Goal: Task Accomplishment & Management: Complete application form

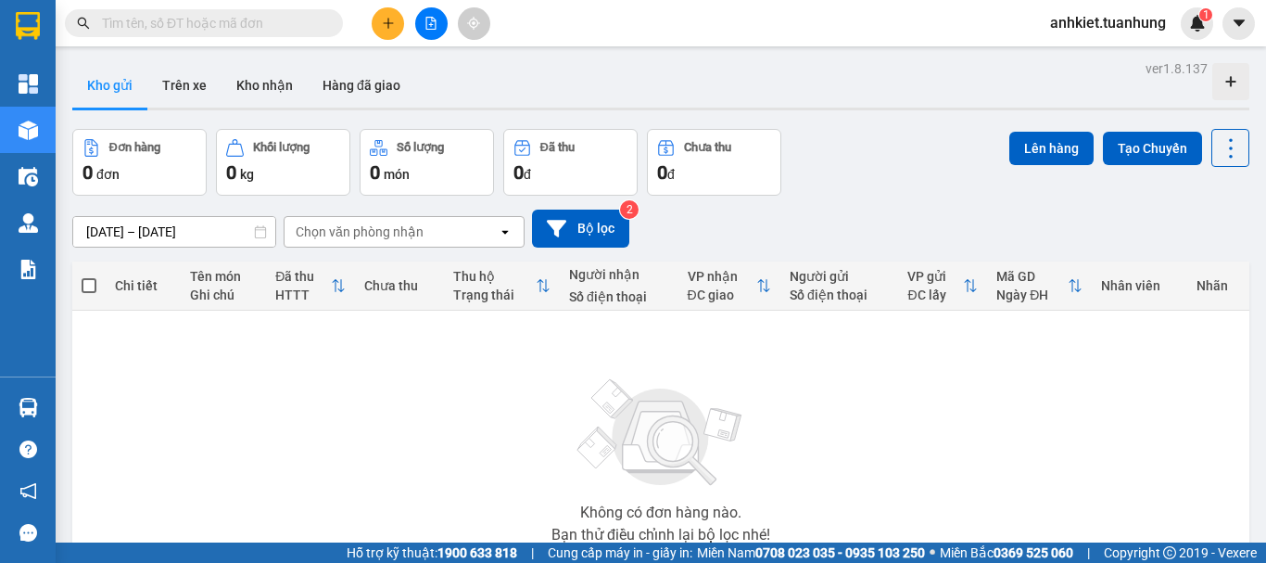
click at [380, 31] on button at bounding box center [388, 23] width 32 height 32
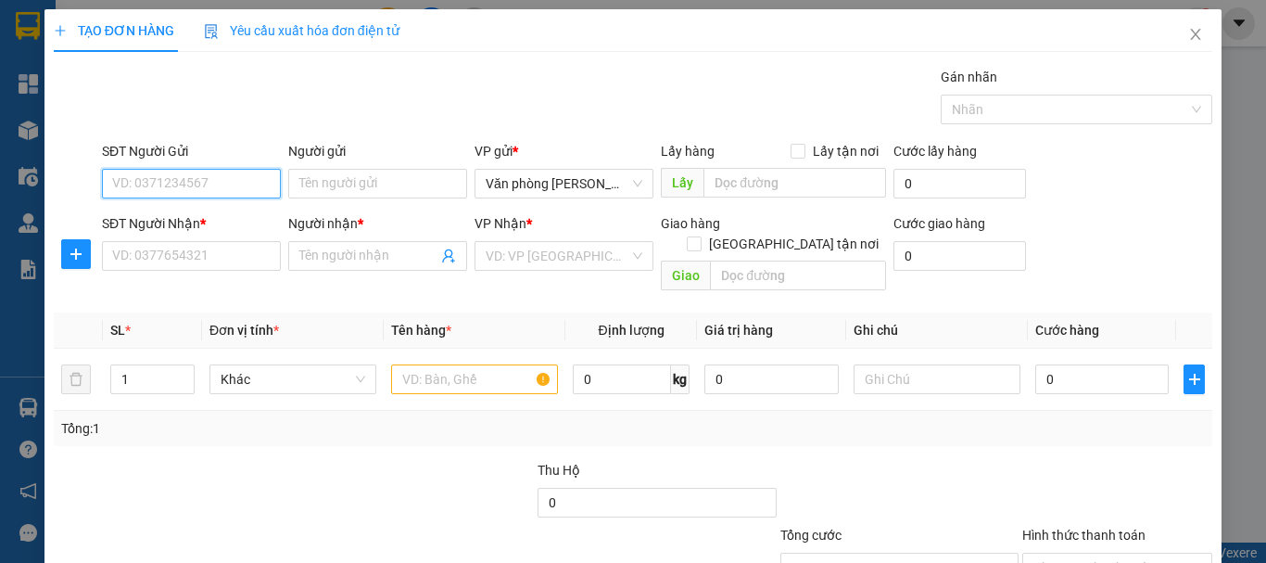
click at [202, 173] on input "SĐT Người Gửi" at bounding box center [191, 184] width 179 height 30
type input "0913986169"
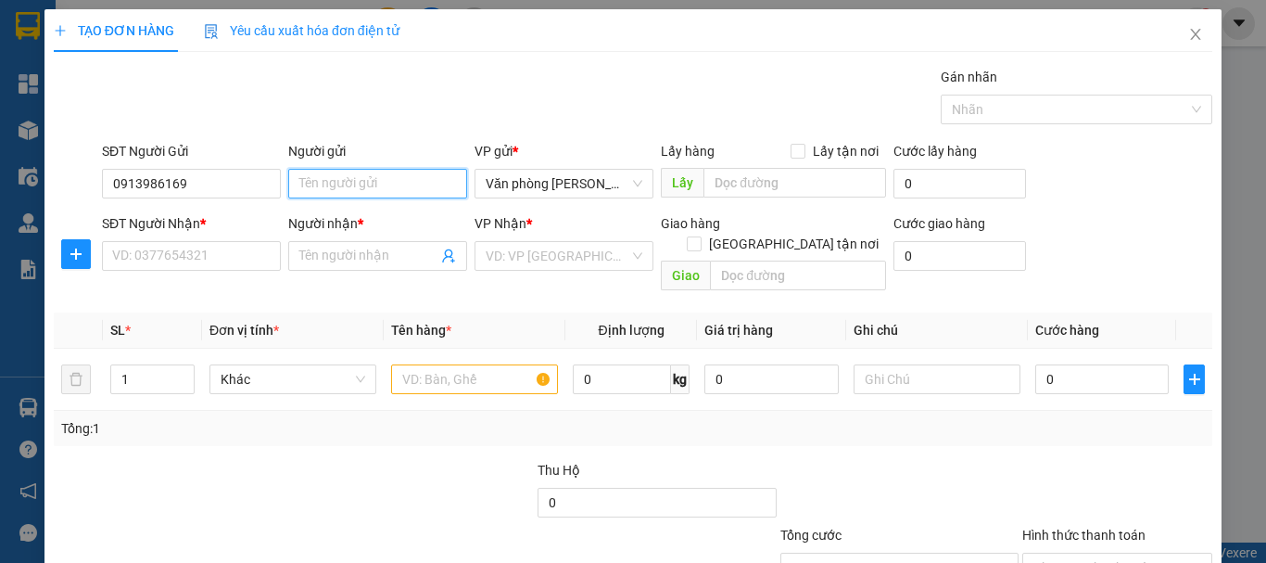
click at [391, 169] on input "Người gửi" at bounding box center [377, 184] width 179 height 30
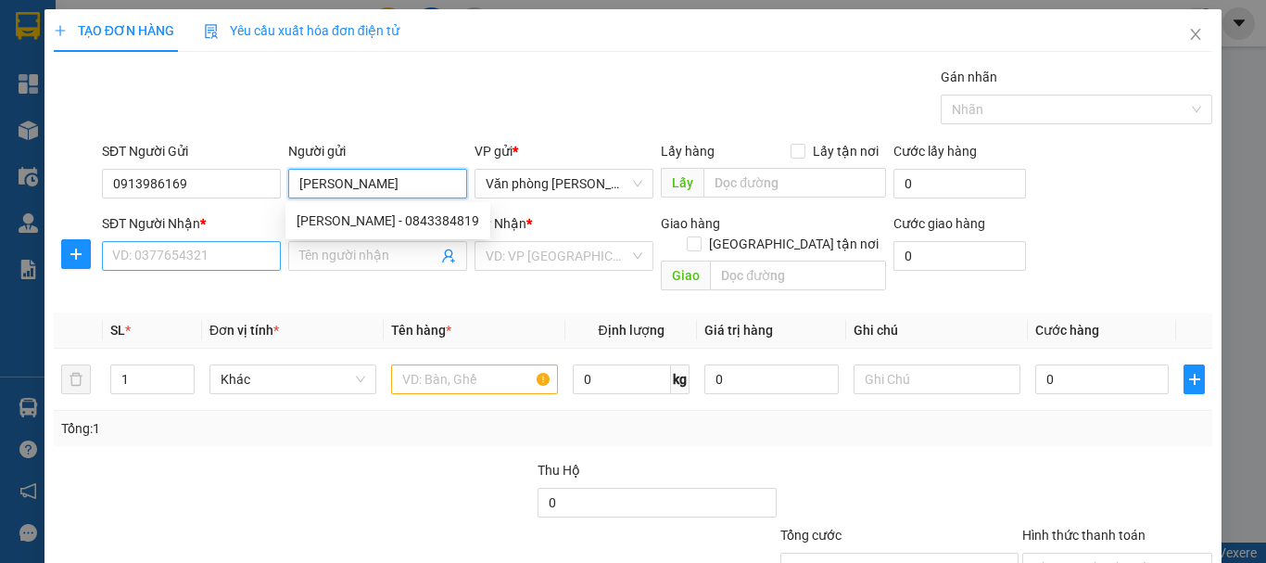
type input "[PERSON_NAME]"
click at [209, 251] on input "SĐT Người Nhận *" at bounding box center [191, 256] width 179 height 30
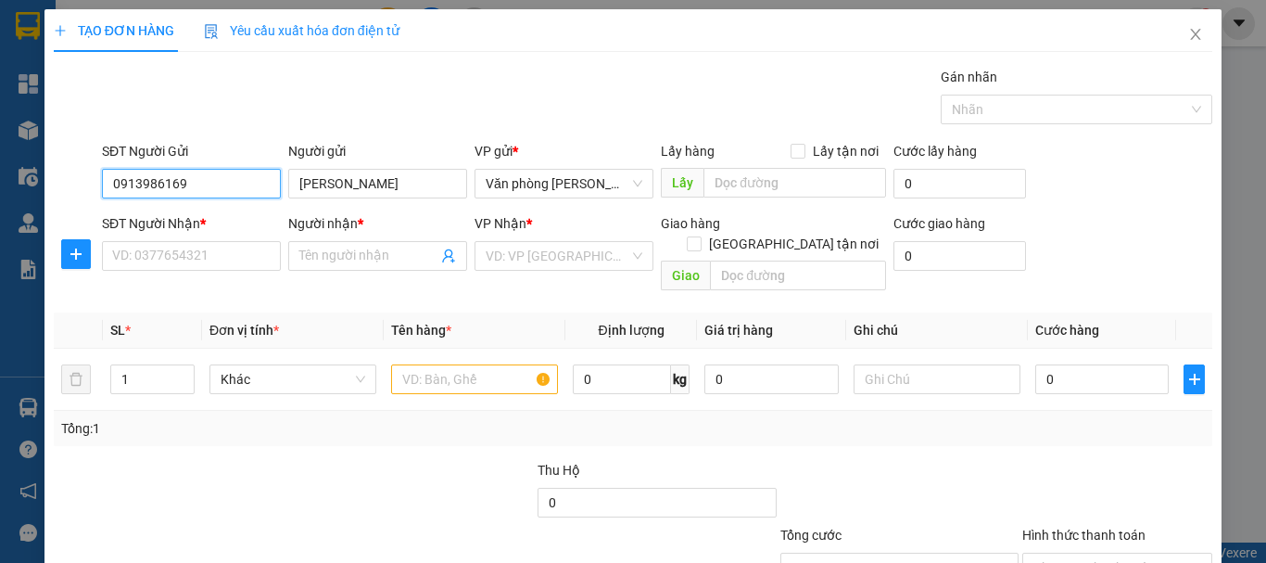
click at [184, 184] on input "0913986169" at bounding box center [191, 184] width 179 height 30
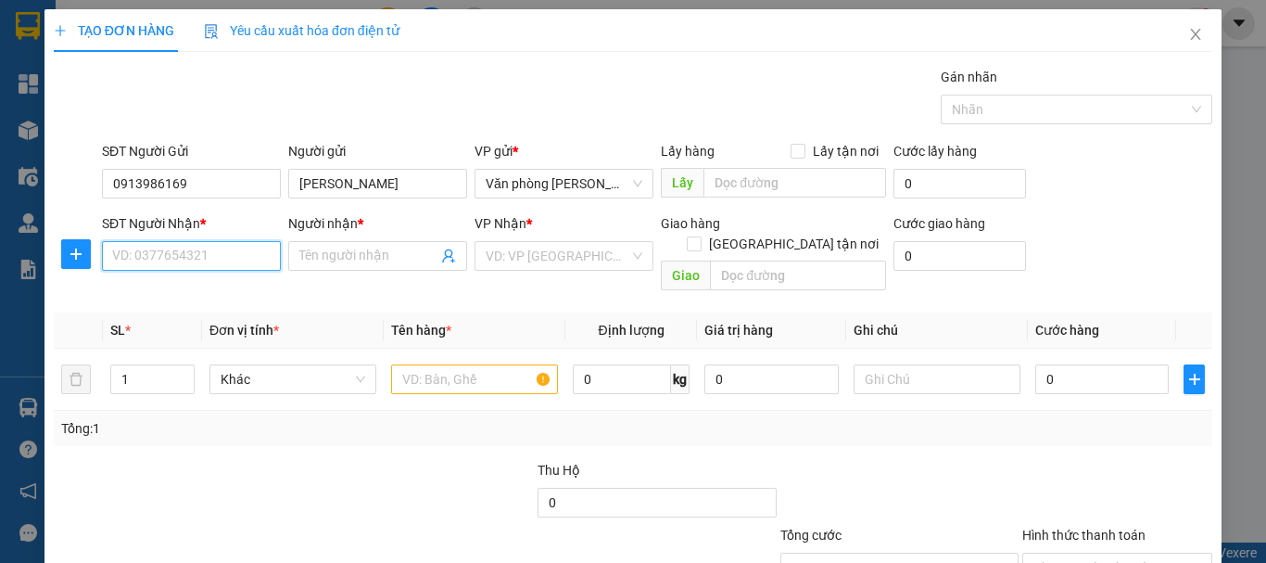
click at [188, 247] on input "SĐT Người Nhận *" at bounding box center [191, 256] width 179 height 30
paste input "0913986169"
type input "0913986169"
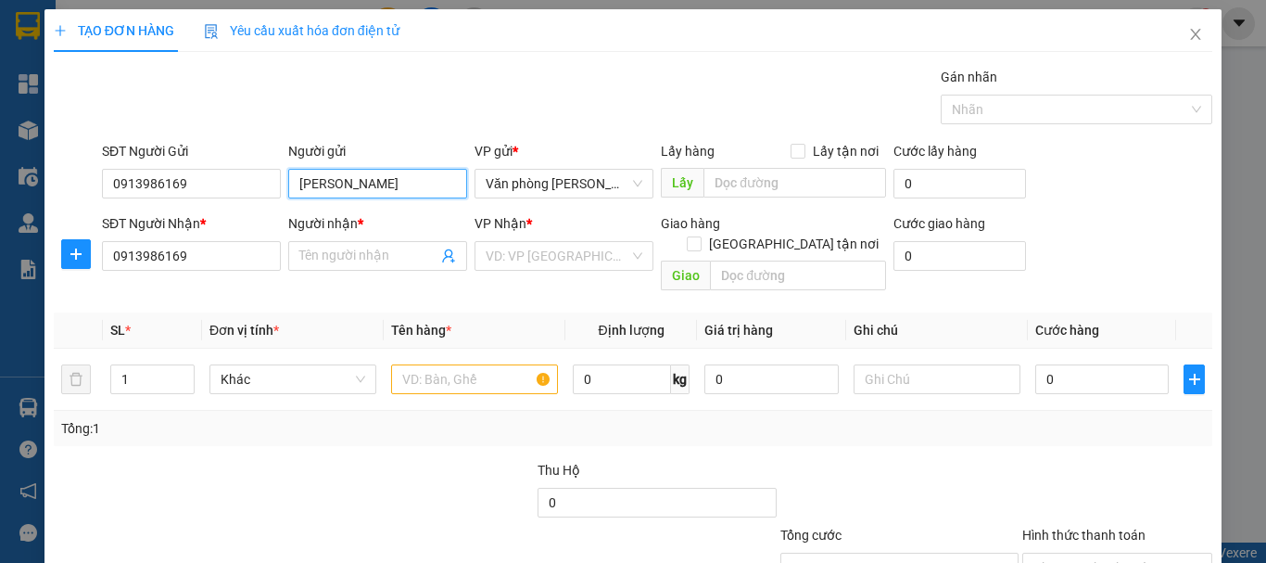
click at [386, 184] on input "[PERSON_NAME]" at bounding box center [377, 184] width 179 height 30
click at [408, 179] on input "[PERSON_NAME]" at bounding box center [377, 184] width 179 height 30
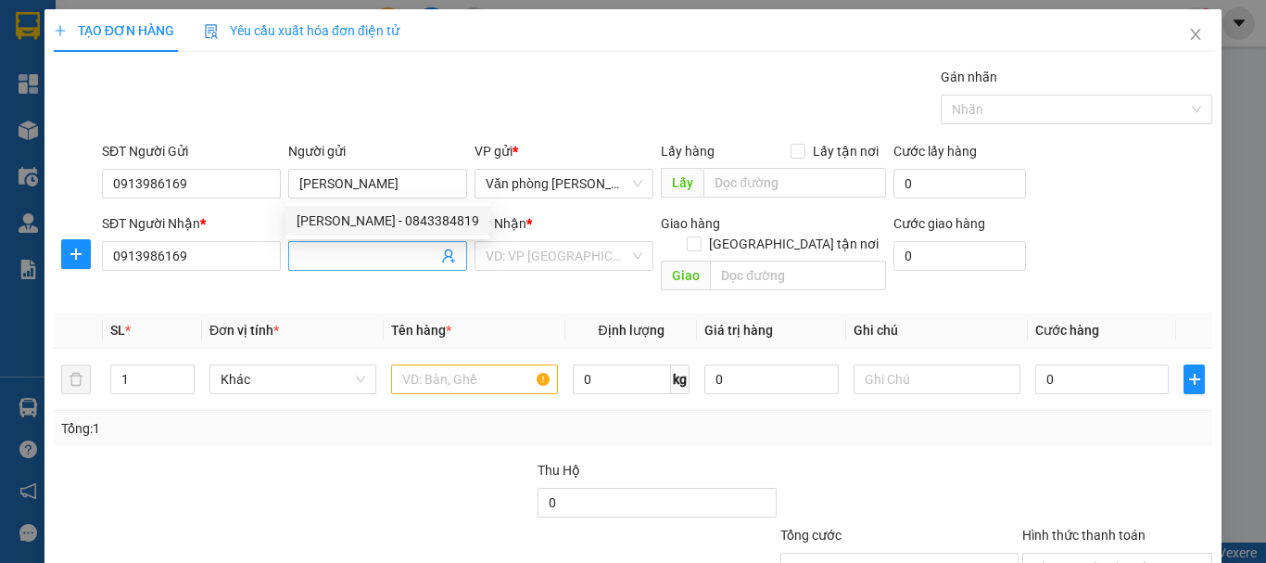
click at [323, 260] on input "Người nhận *" at bounding box center [368, 256] width 138 height 20
paste input "[PERSON_NAME]"
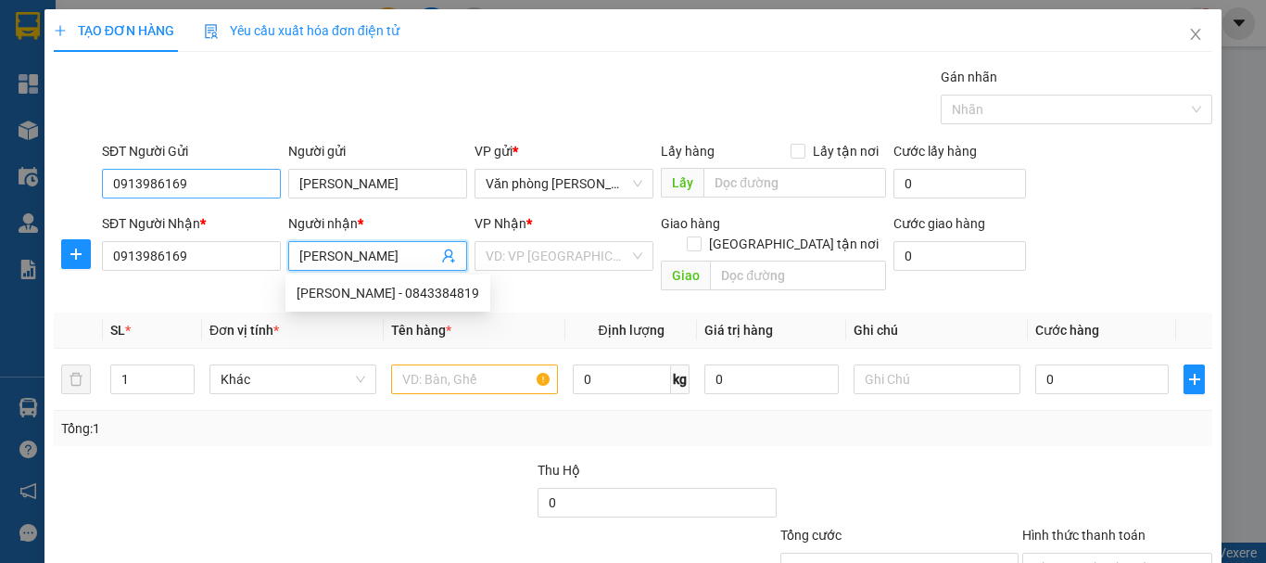
type input "[PERSON_NAME]"
click at [189, 192] on input "0913986169" at bounding box center [191, 184] width 179 height 30
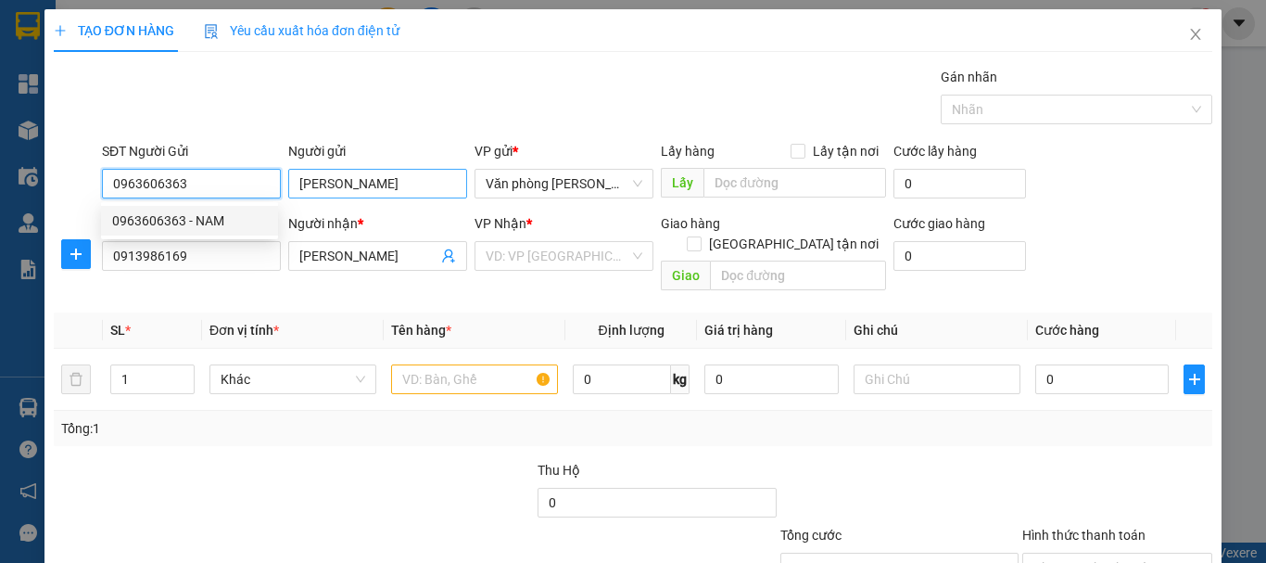
type input "0963606363"
click at [386, 185] on input "[PERSON_NAME]" at bounding box center [377, 184] width 179 height 30
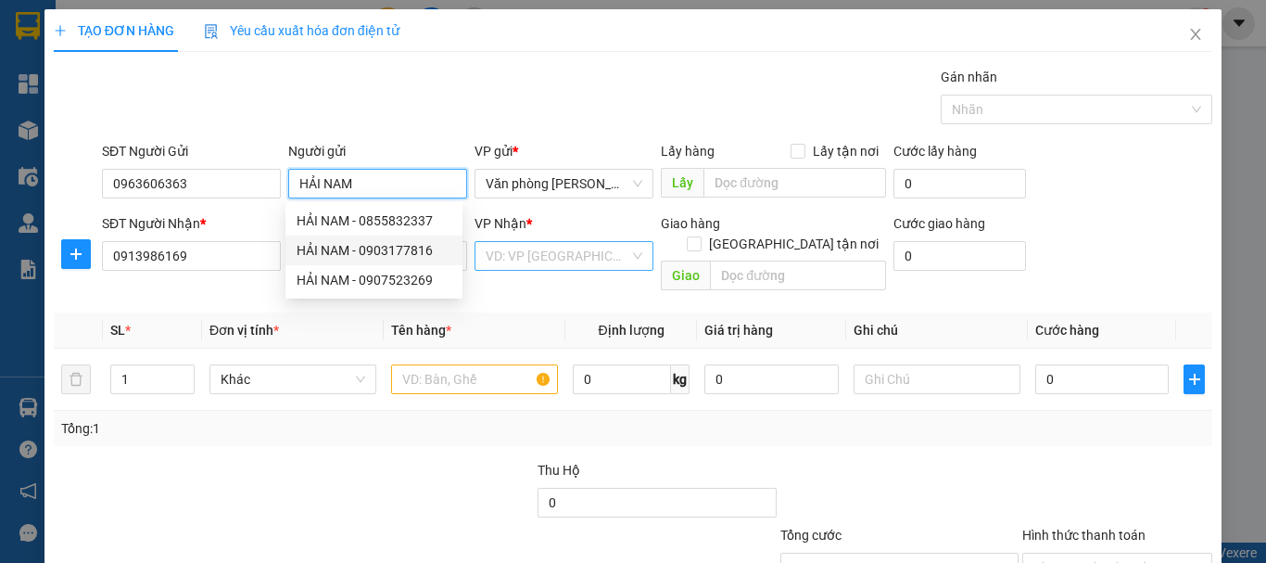
type input "HẢI NAM"
click at [501, 251] on input "search" at bounding box center [558, 256] width 144 height 28
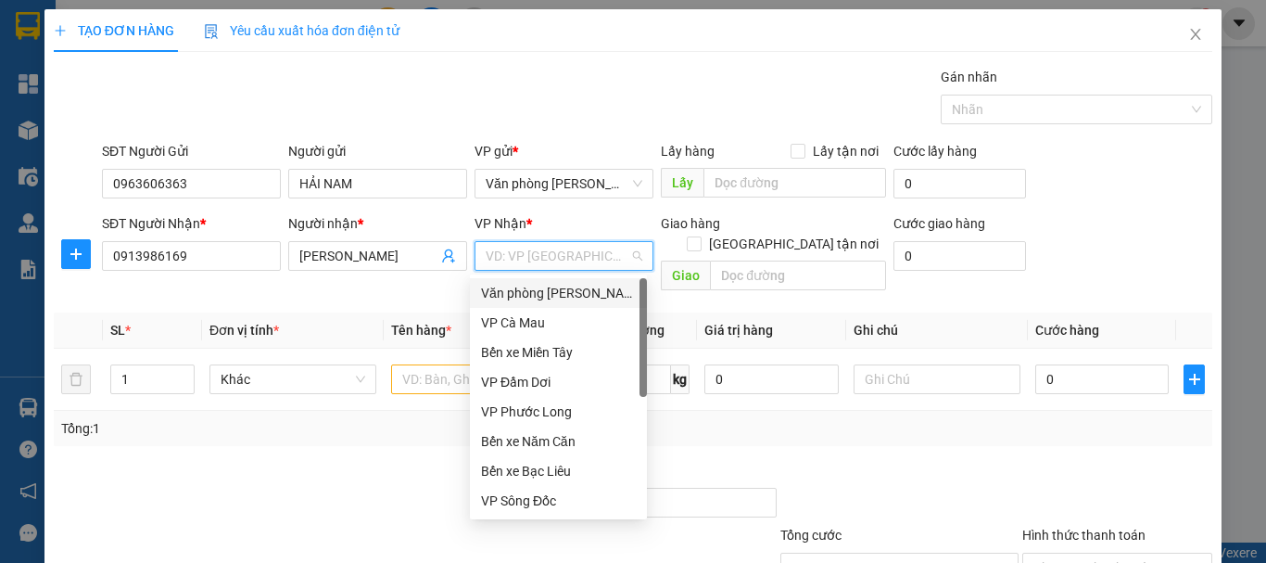
click at [575, 287] on div "Văn phòng [PERSON_NAME]" at bounding box center [558, 293] width 155 height 20
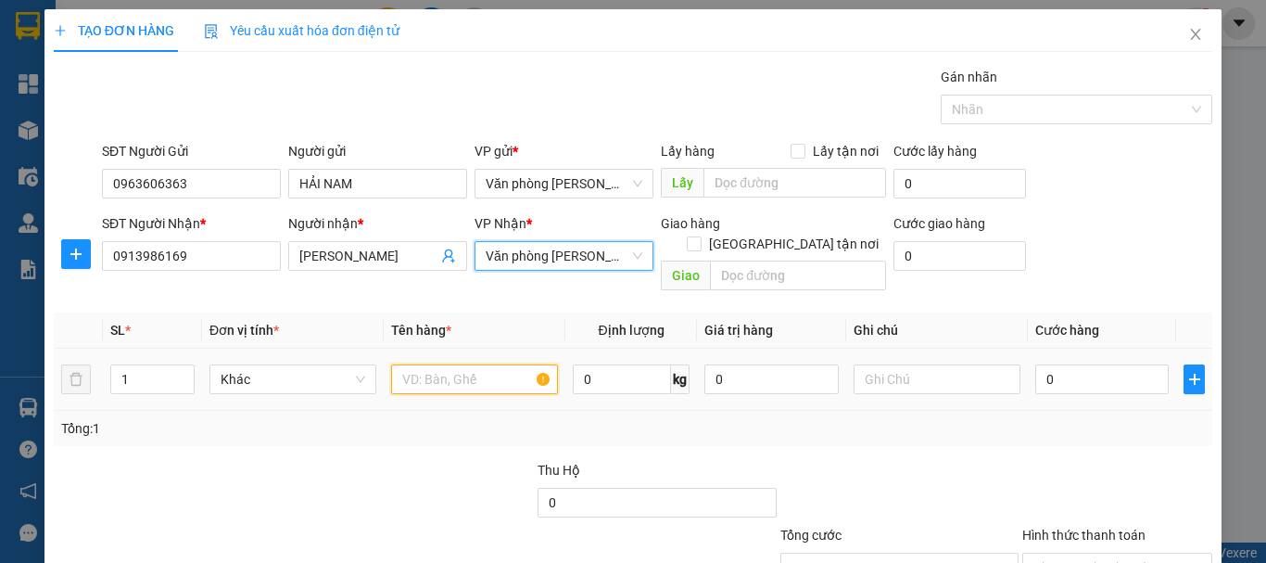
click at [467, 364] on input "text" at bounding box center [474, 379] width 167 height 30
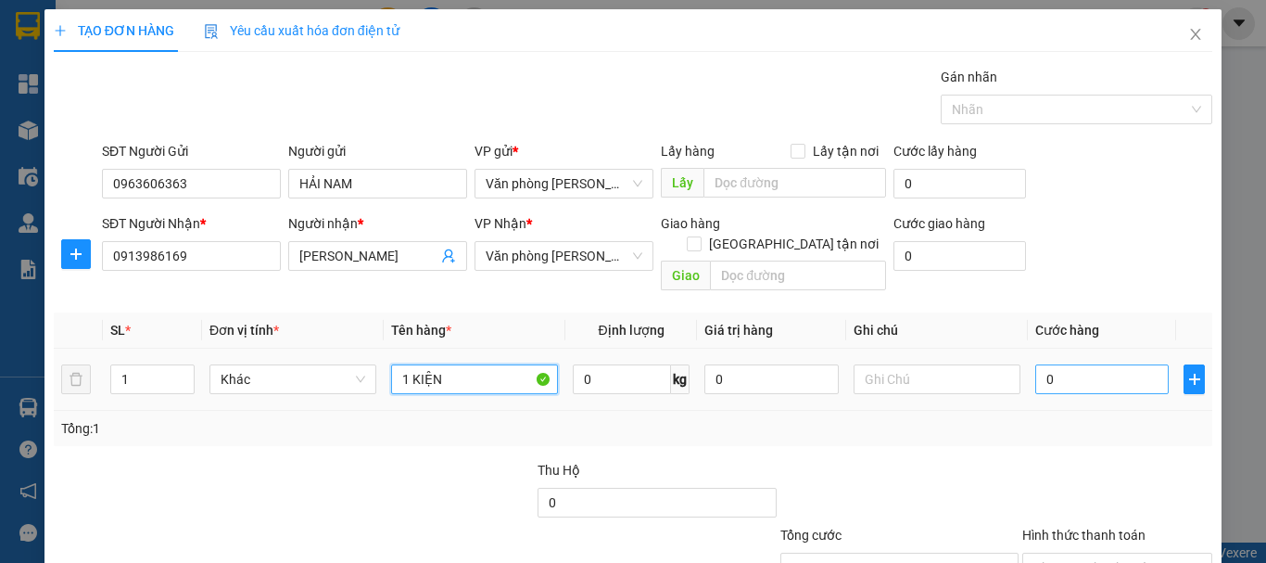
type input "1 KIỆN"
click at [1079, 364] on input "0" at bounding box center [1101, 379] width 133 height 30
type input "+3"
type input "3"
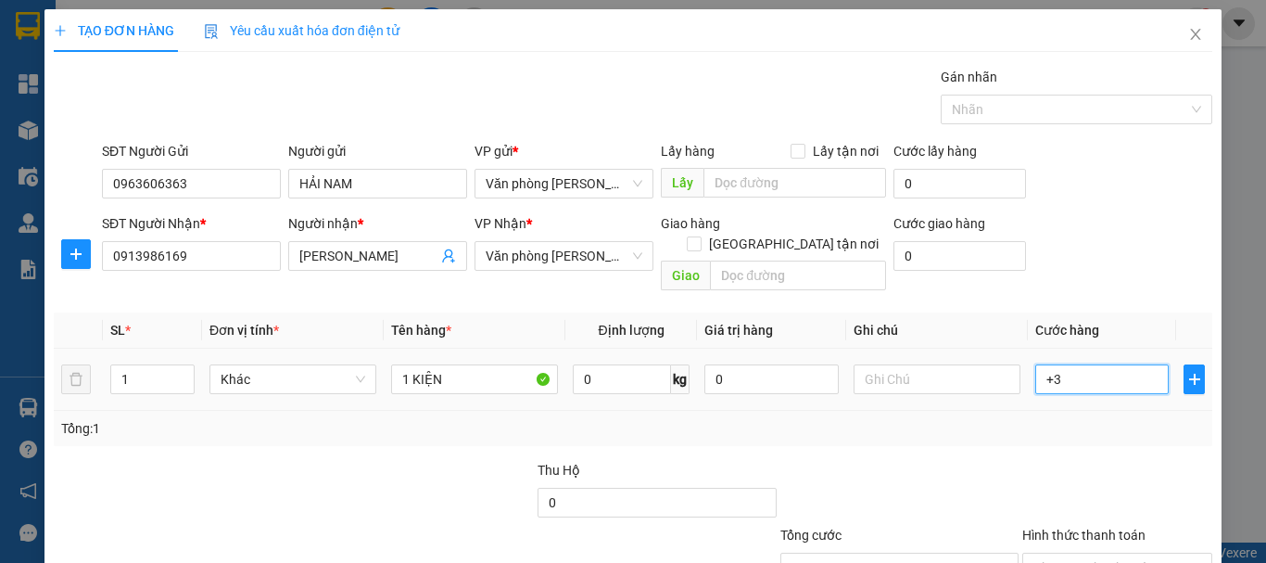
type input "+30"
type input "30"
type input "30.000"
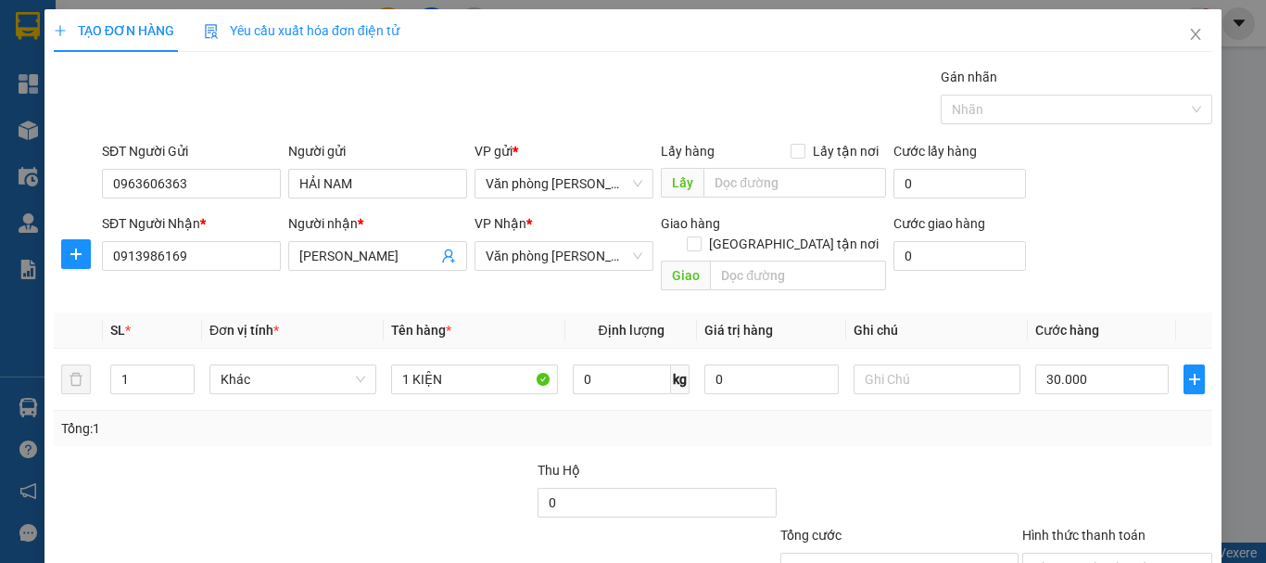
click at [996, 419] on div "Tổng: 1" at bounding box center [633, 428] width 1159 height 35
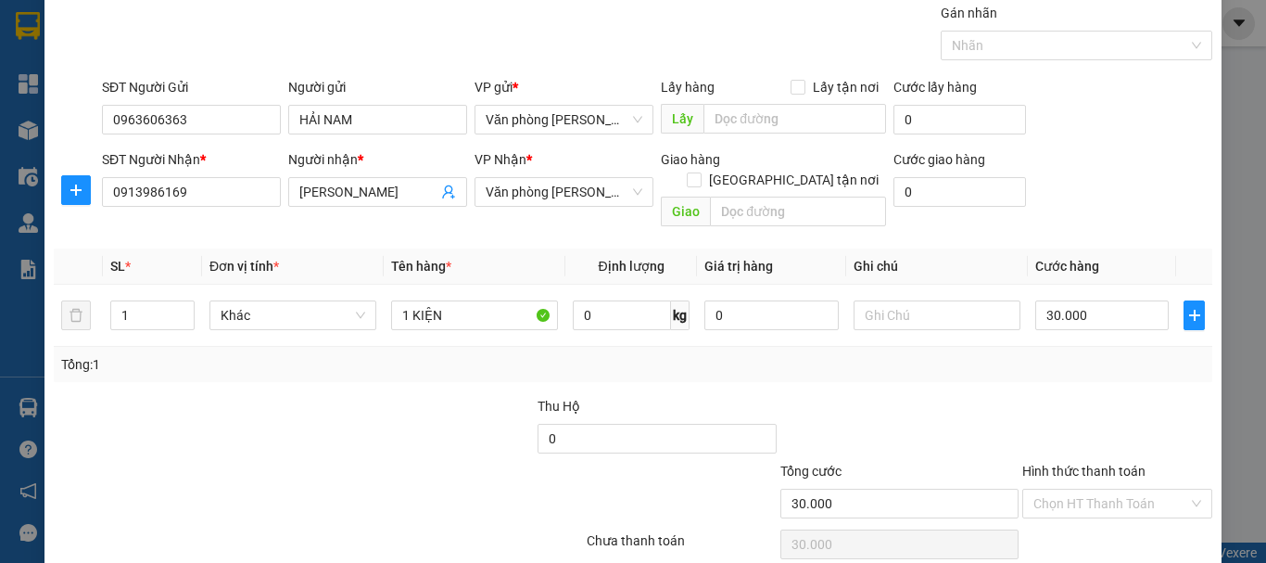
scroll to position [123, 0]
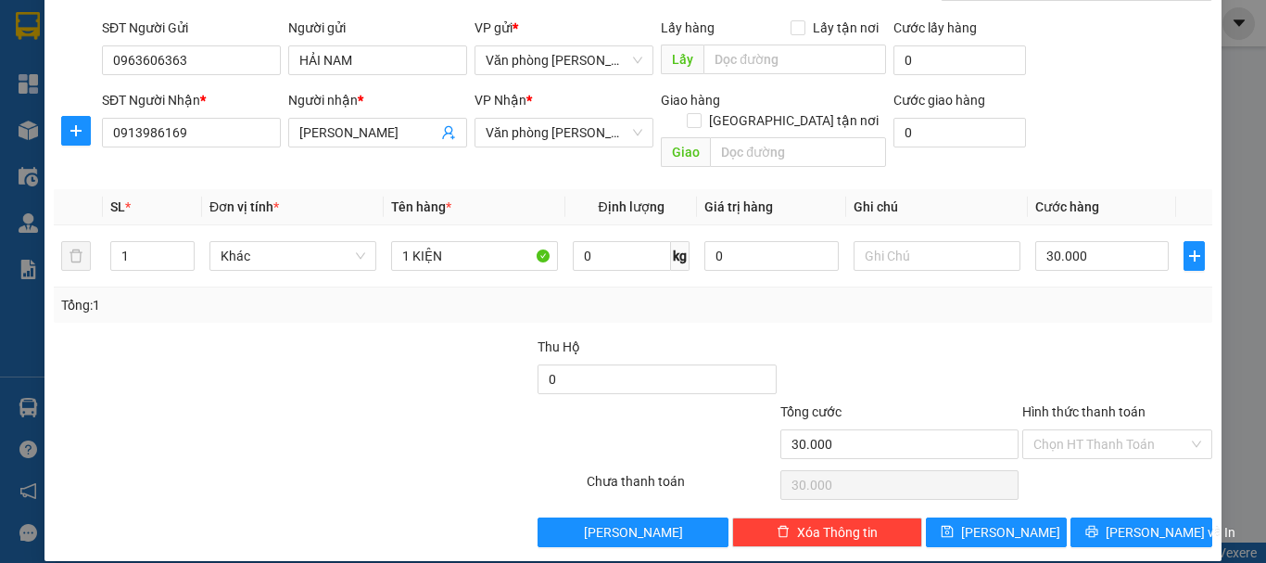
click at [1088, 407] on div "Hình thức thanh toán" at bounding box center [1117, 415] width 190 height 28
click at [1103, 430] on input "Hình thức thanh toán" at bounding box center [1110, 444] width 155 height 28
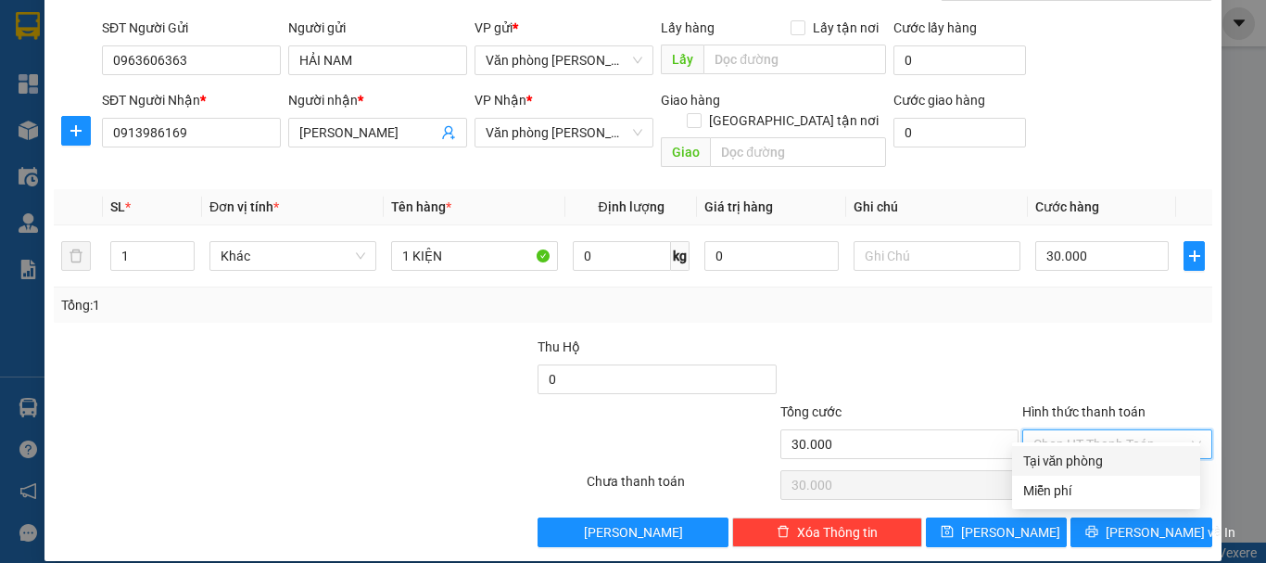
click at [1106, 452] on div "Tại văn phòng" at bounding box center [1106, 460] width 166 height 20
type input "0"
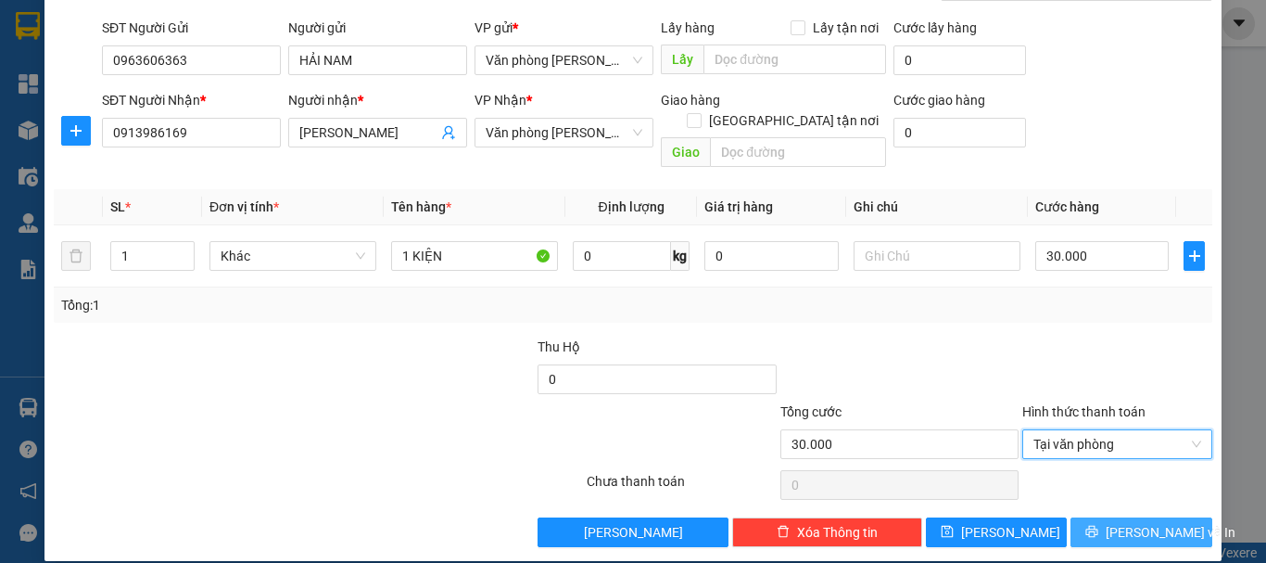
click at [1144, 522] on span "[PERSON_NAME] và In" at bounding box center [1171, 532] width 130 height 20
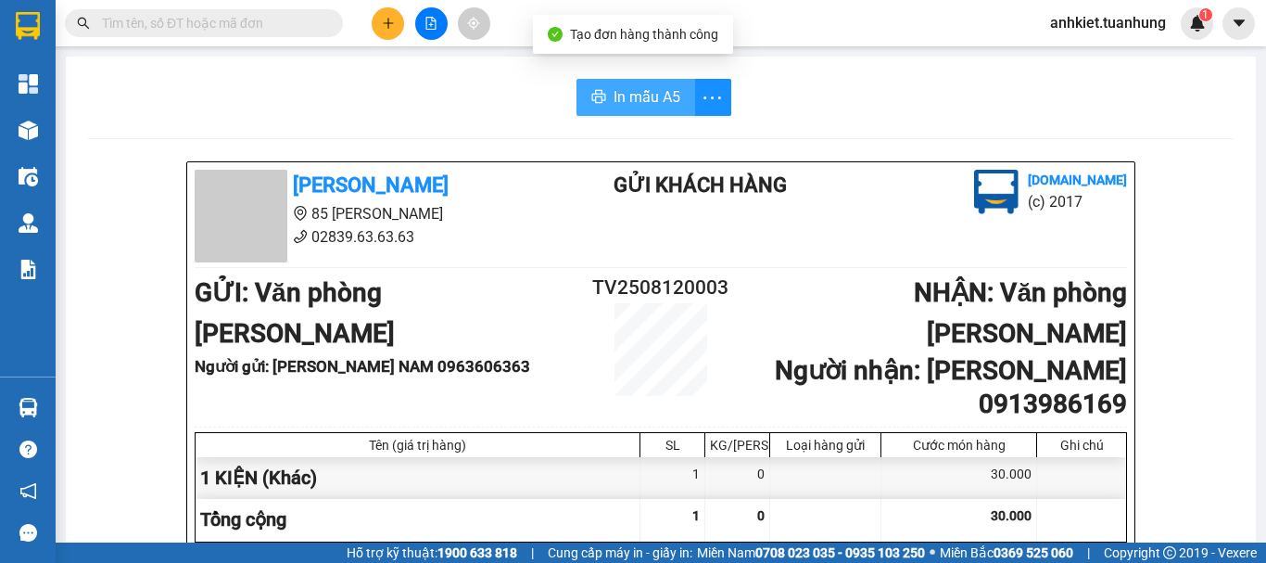
drag, startPoint x: 645, startPoint y: 108, endPoint x: 685, endPoint y: 146, distance: 55.1
click at [645, 108] on span "In mẫu A5" at bounding box center [647, 96] width 67 height 23
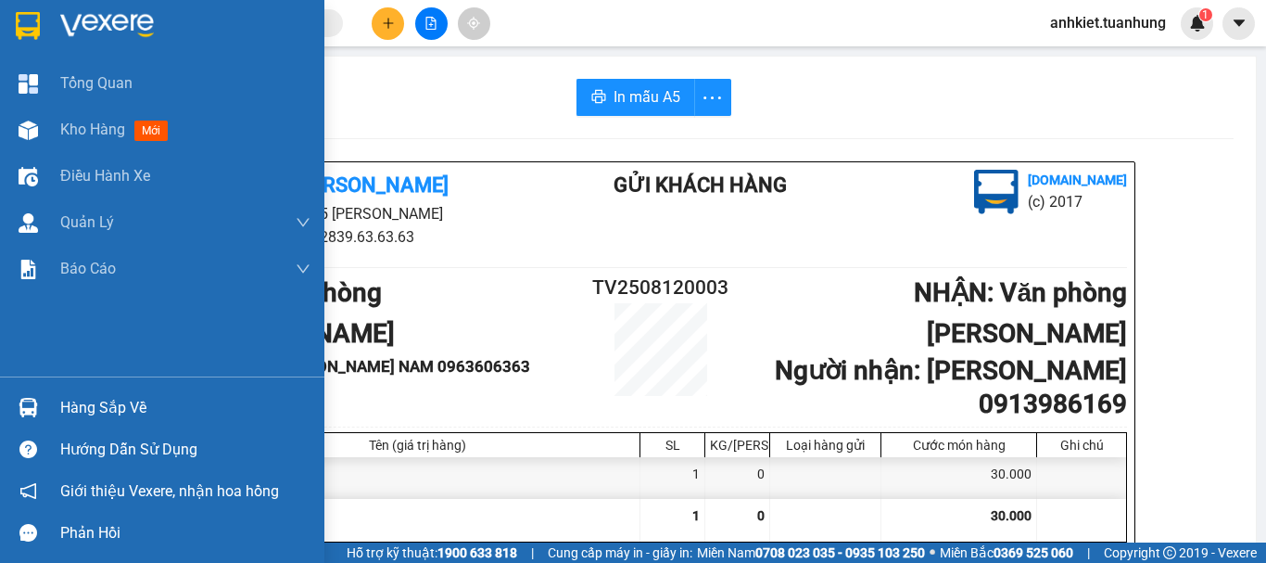
scroll to position [219, 0]
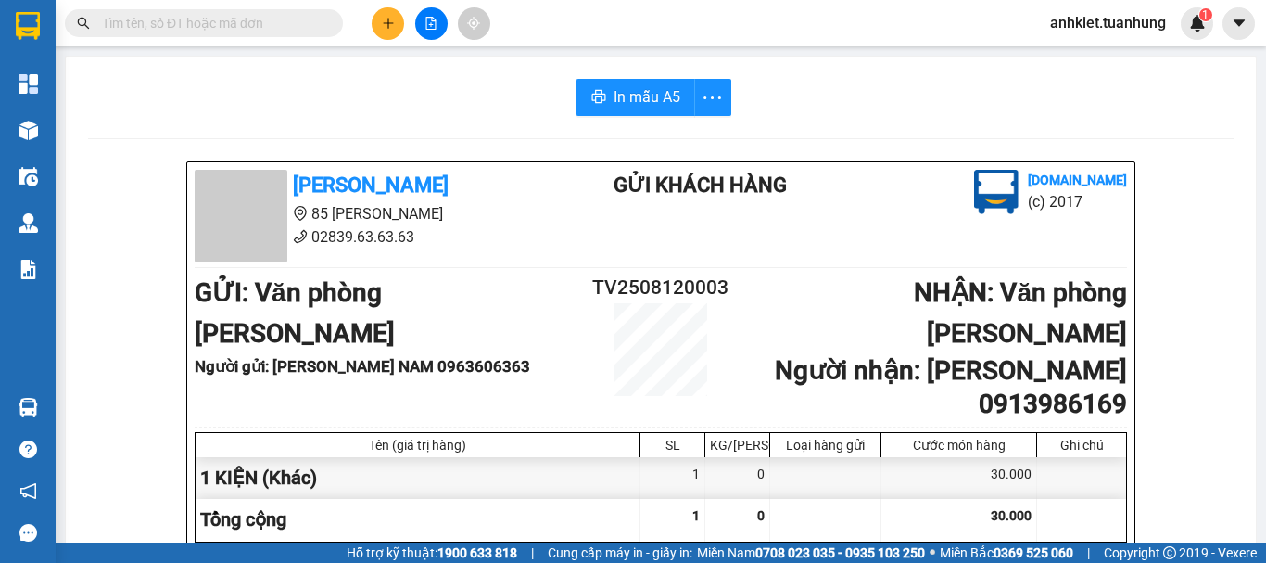
click at [385, 13] on button at bounding box center [388, 23] width 32 height 32
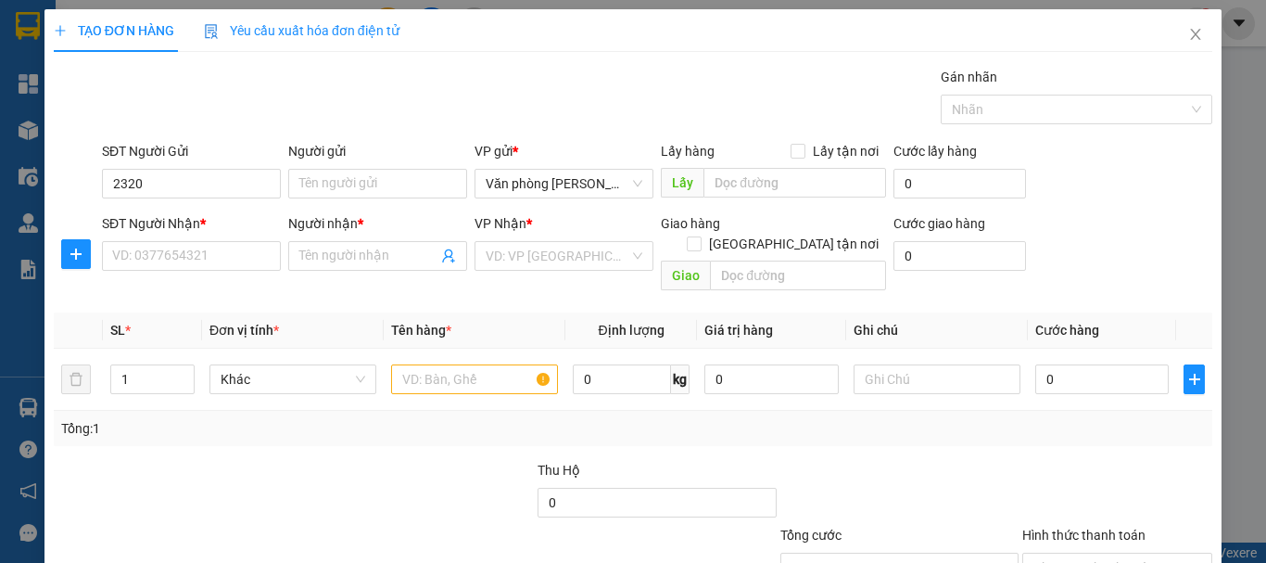
click at [194, 222] on div "SĐT Người Nhận *" at bounding box center [191, 223] width 179 height 20
click at [194, 241] on input "SĐT Người Nhận *" at bounding box center [191, 256] width 179 height 30
click at [211, 179] on input "2320" at bounding box center [191, 184] width 179 height 30
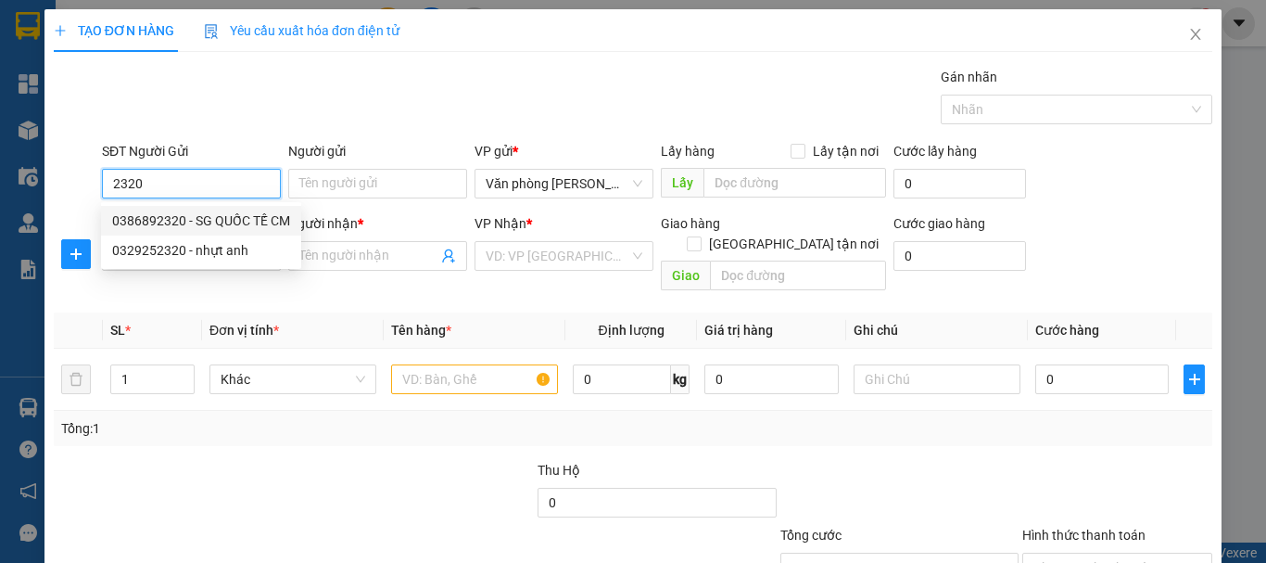
click at [224, 211] on div "0386892320 - SG QUỐC TẾ CM" at bounding box center [201, 220] width 178 height 20
type input "0386892320"
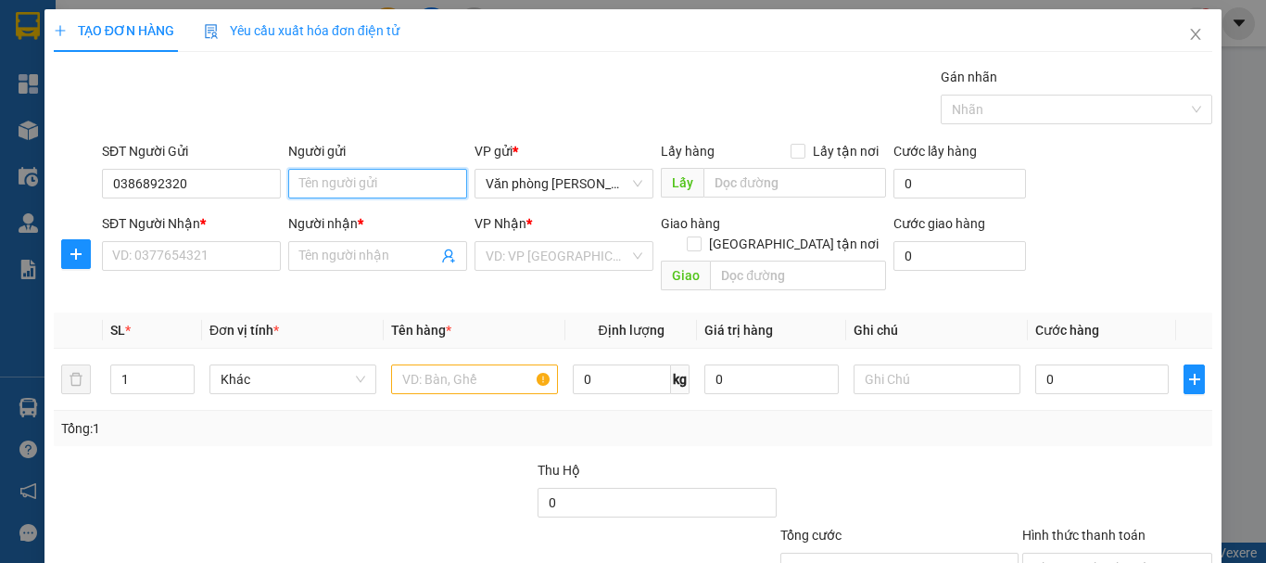
click at [323, 193] on input "Người gửi" at bounding box center [377, 184] width 179 height 30
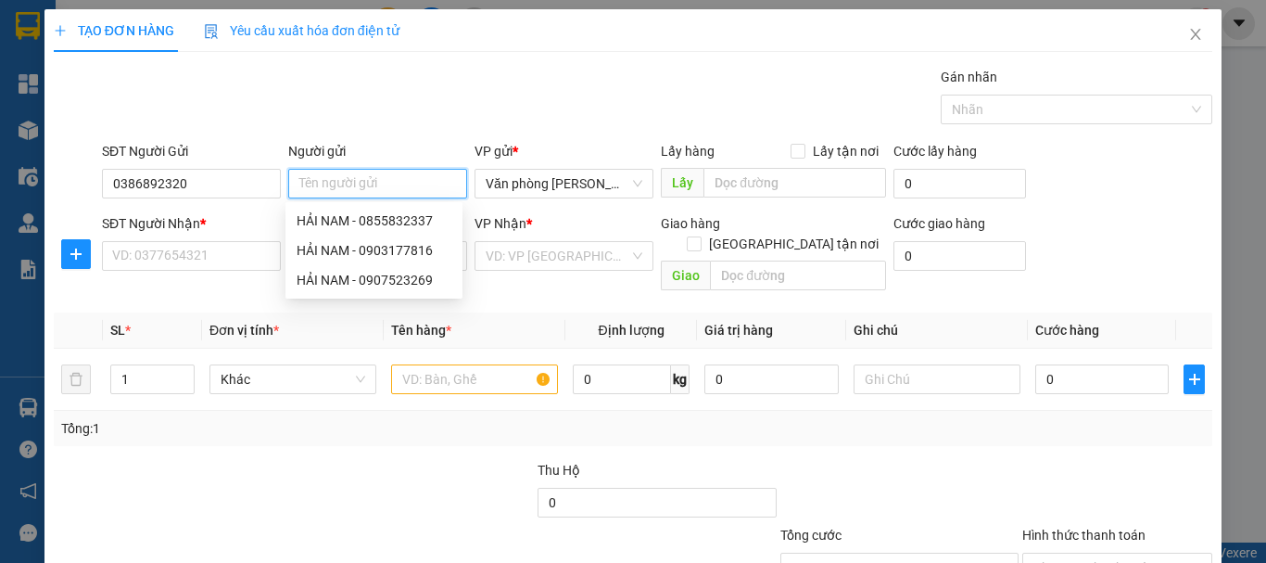
type input "-"
type input "SG QUỐC TẾ CM"
click at [220, 238] on div "SĐT Người Nhận *" at bounding box center [191, 227] width 179 height 28
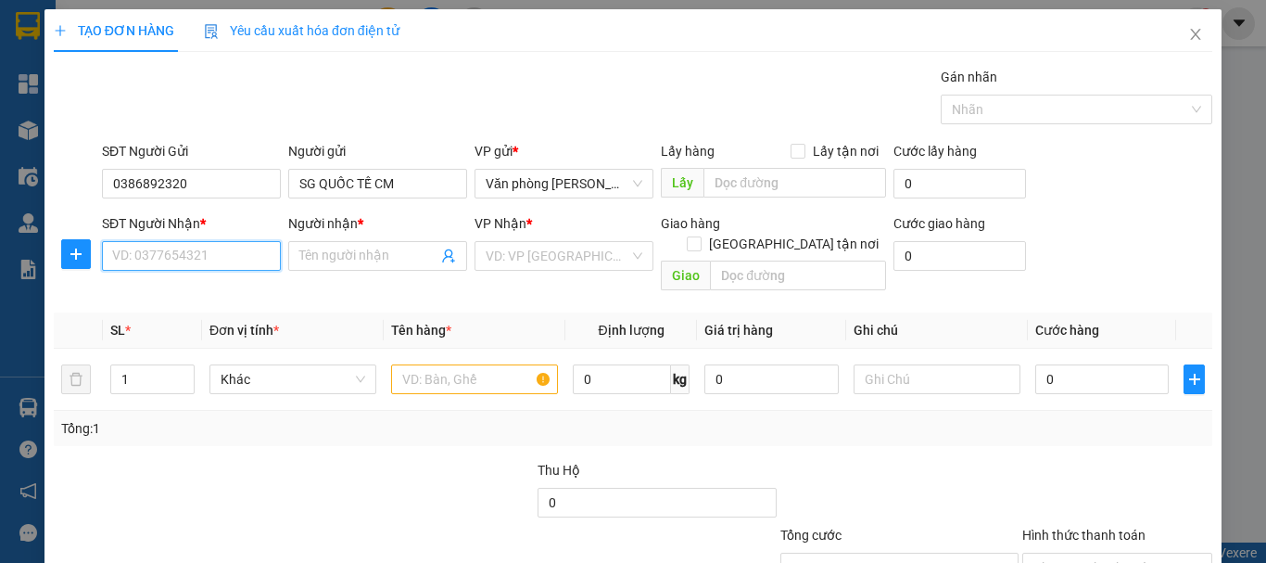
click at [217, 241] on input "SĐT Người Nhận *" at bounding box center [191, 256] width 179 height 30
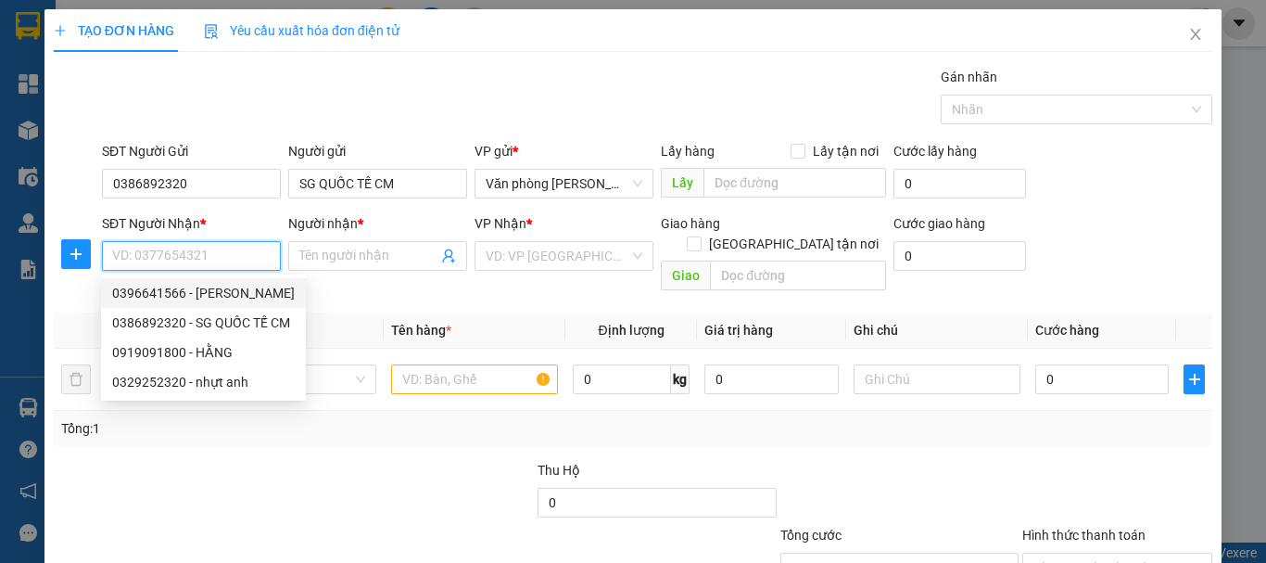
click at [247, 295] on div "0396641566 - [PERSON_NAME]" at bounding box center [203, 293] width 183 height 20
type input "0396641566"
type input "[PERSON_NAME]"
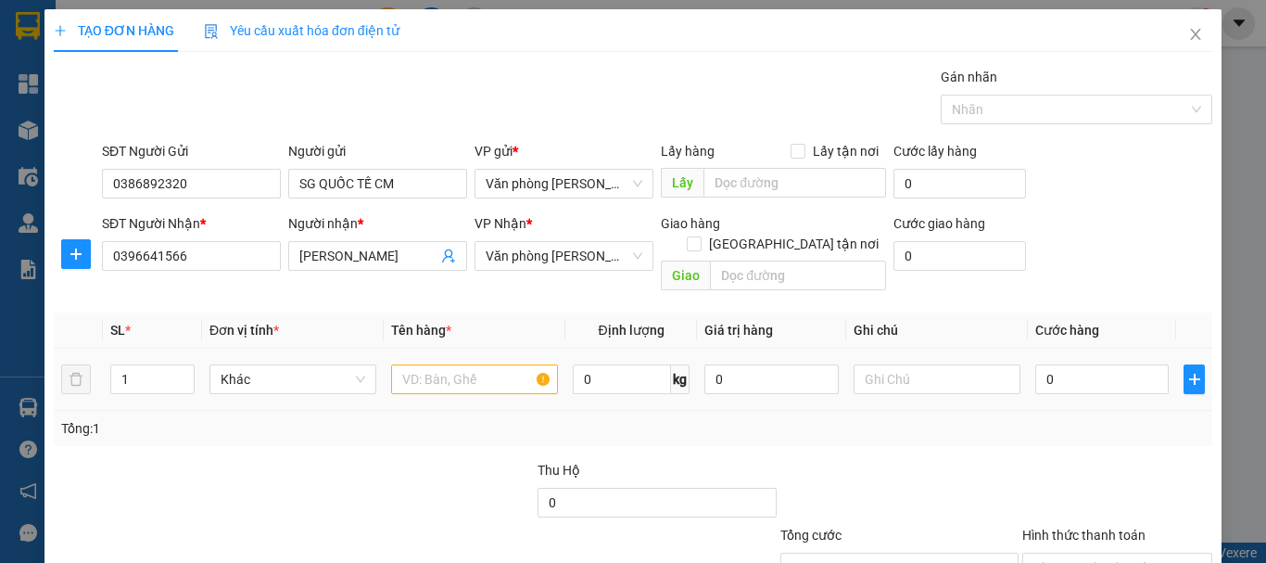
click at [487, 348] on td at bounding box center [475, 379] width 182 height 62
click at [487, 364] on input "text" at bounding box center [474, 379] width 167 height 30
type input "1 HỘP"
click at [1079, 364] on input "0" at bounding box center [1101, 379] width 133 height 30
type input "+3"
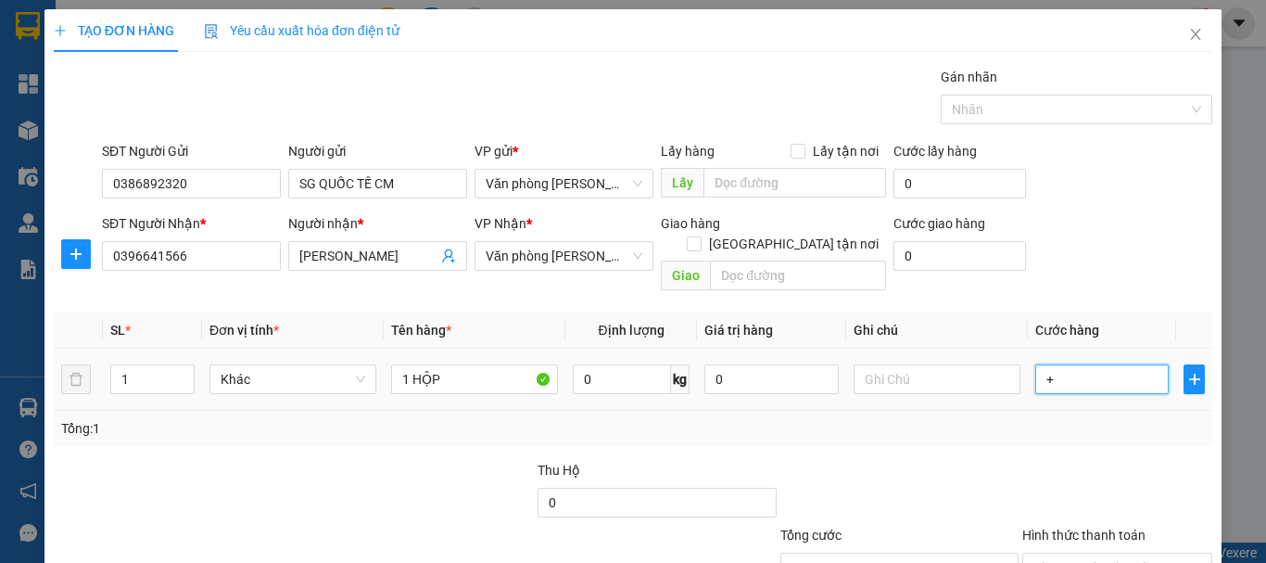
type input "3"
type input "+30"
type input "30"
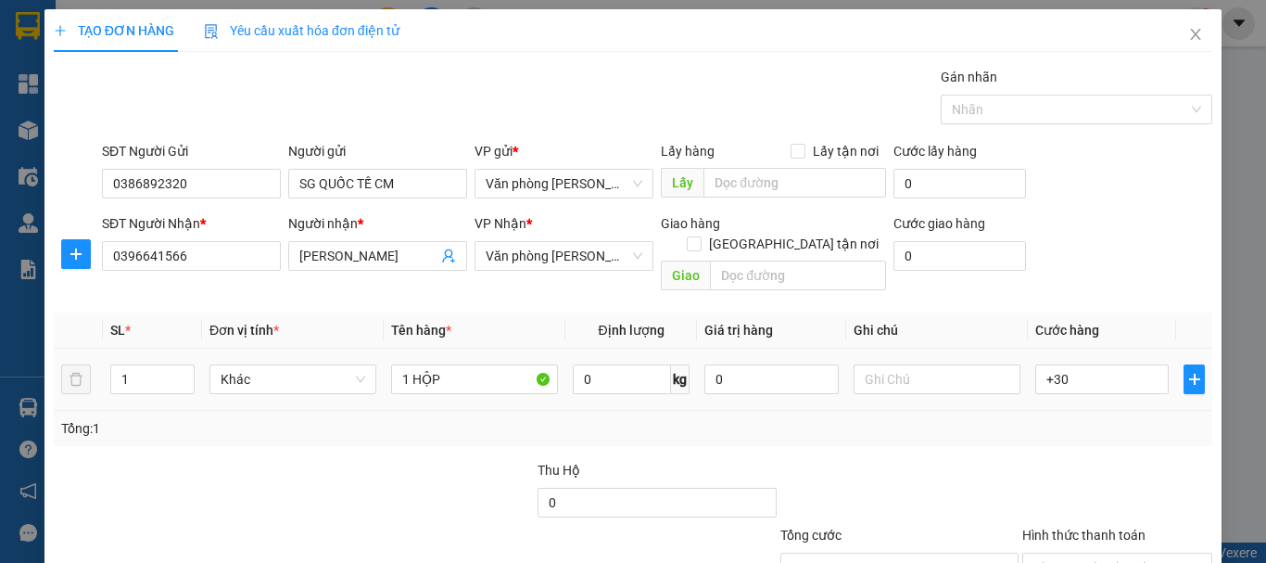
click at [946, 418] on div "Tổng: 1" at bounding box center [633, 428] width 1159 height 35
type input "30.000"
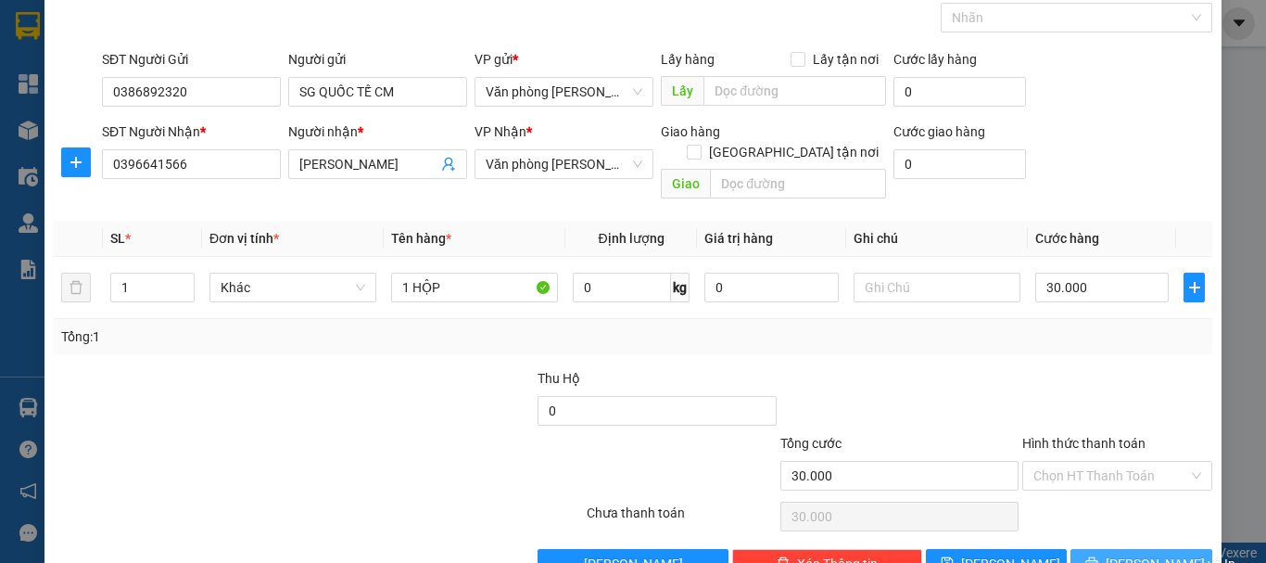
scroll to position [123, 0]
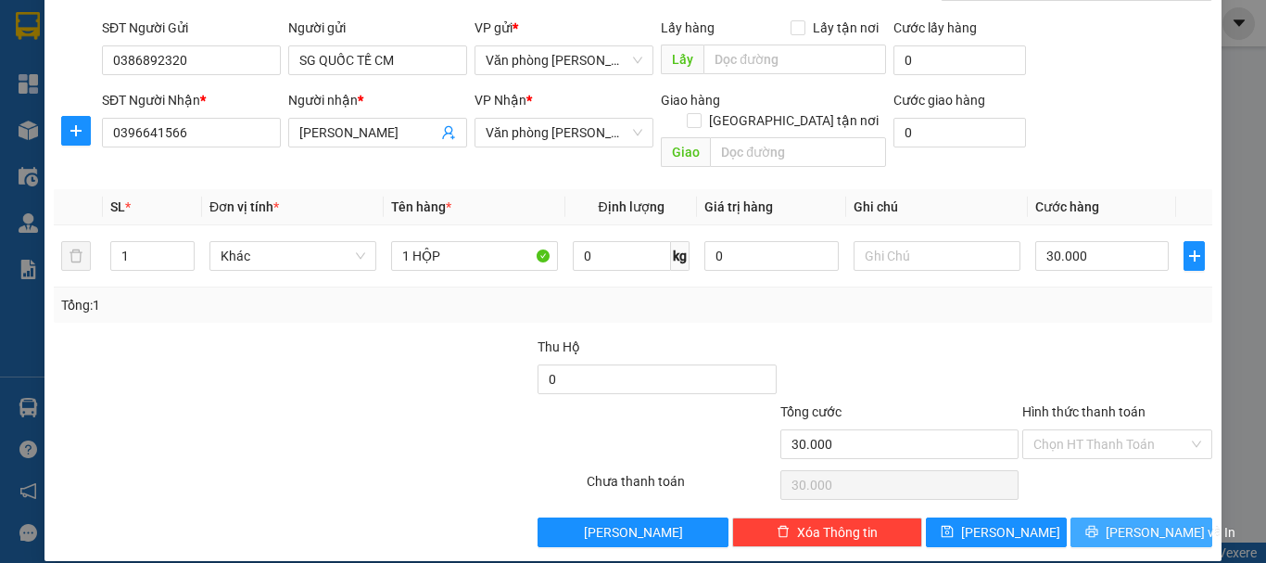
click at [1094, 525] on icon "printer" at bounding box center [1091, 531] width 13 height 13
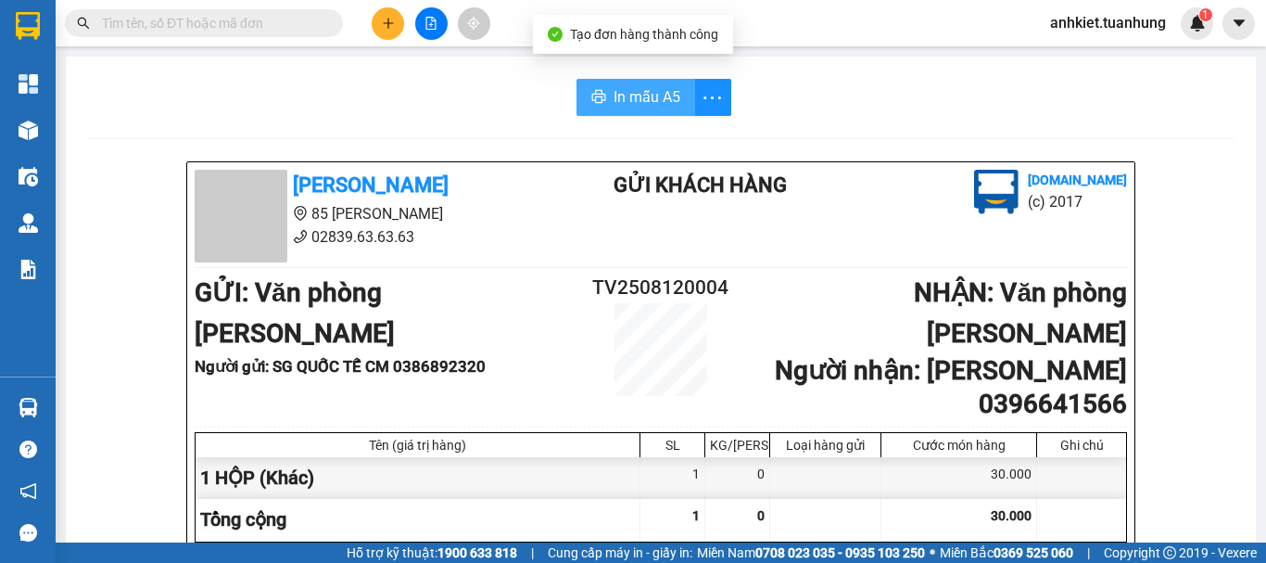
click at [599, 103] on button "In mẫu A5" at bounding box center [635, 97] width 119 height 37
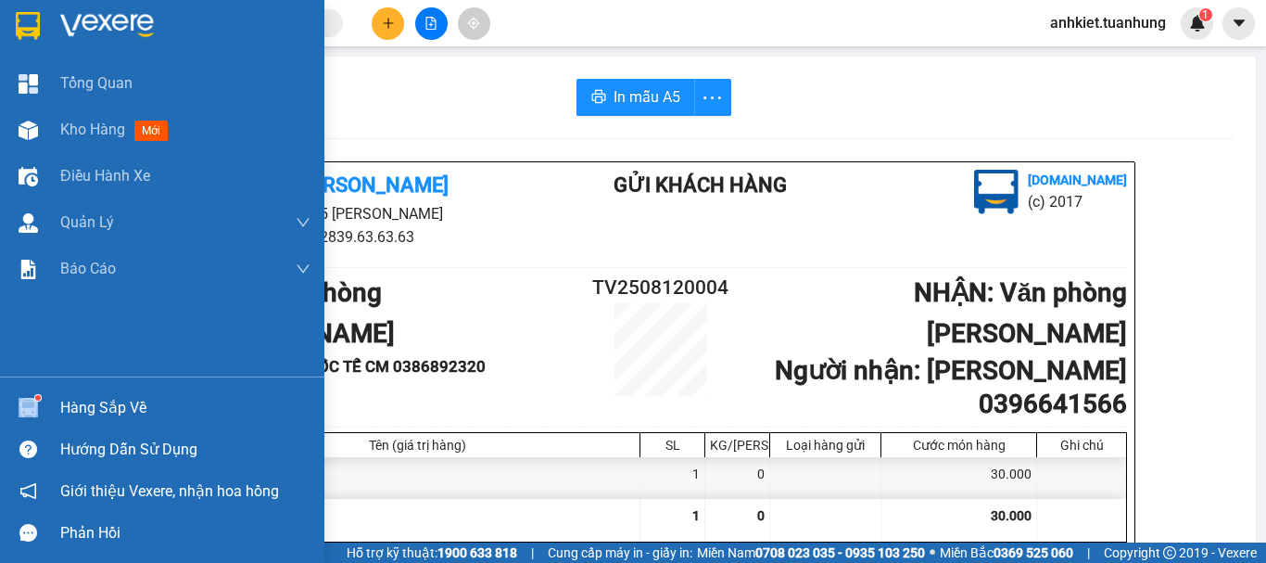
drag, startPoint x: 62, startPoint y: 395, endPoint x: 184, endPoint y: 395, distance: 121.4
click at [63, 395] on div "Hàng sắp về" at bounding box center [162, 407] width 324 height 42
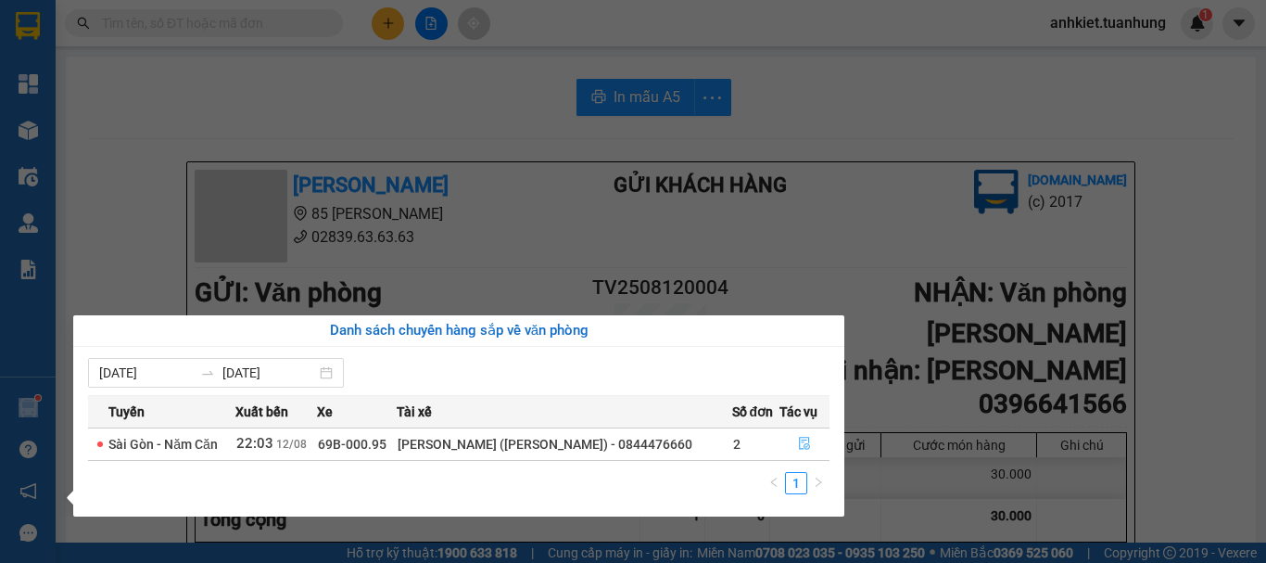
click at [808, 442] on icon "file-done" at bounding box center [804, 443] width 13 height 13
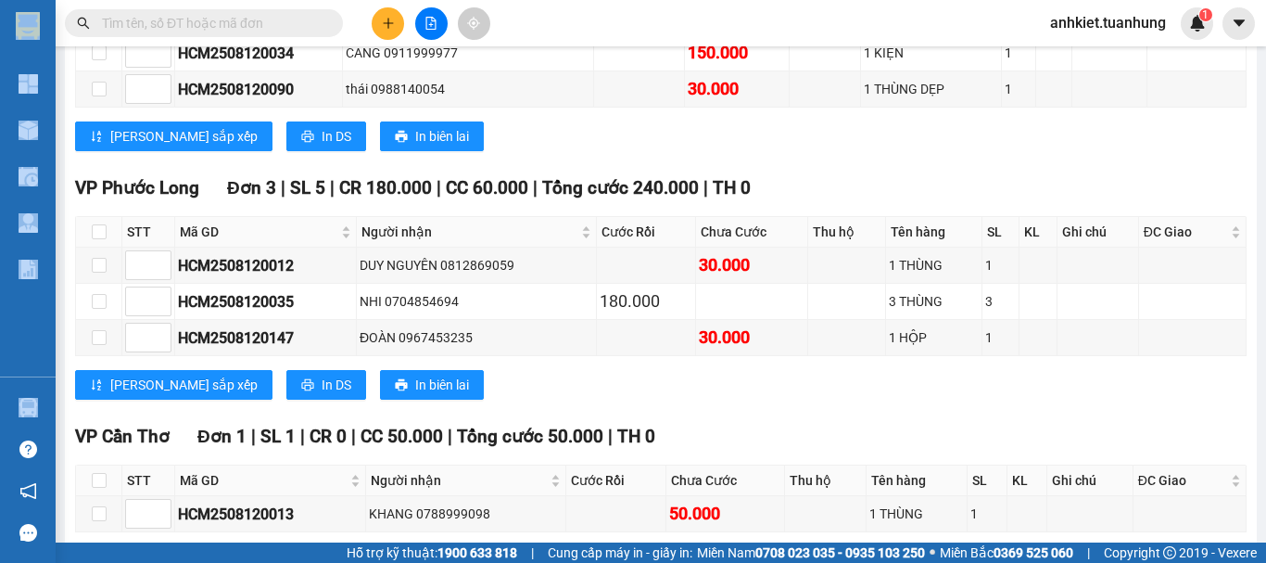
scroll to position [8249, 0]
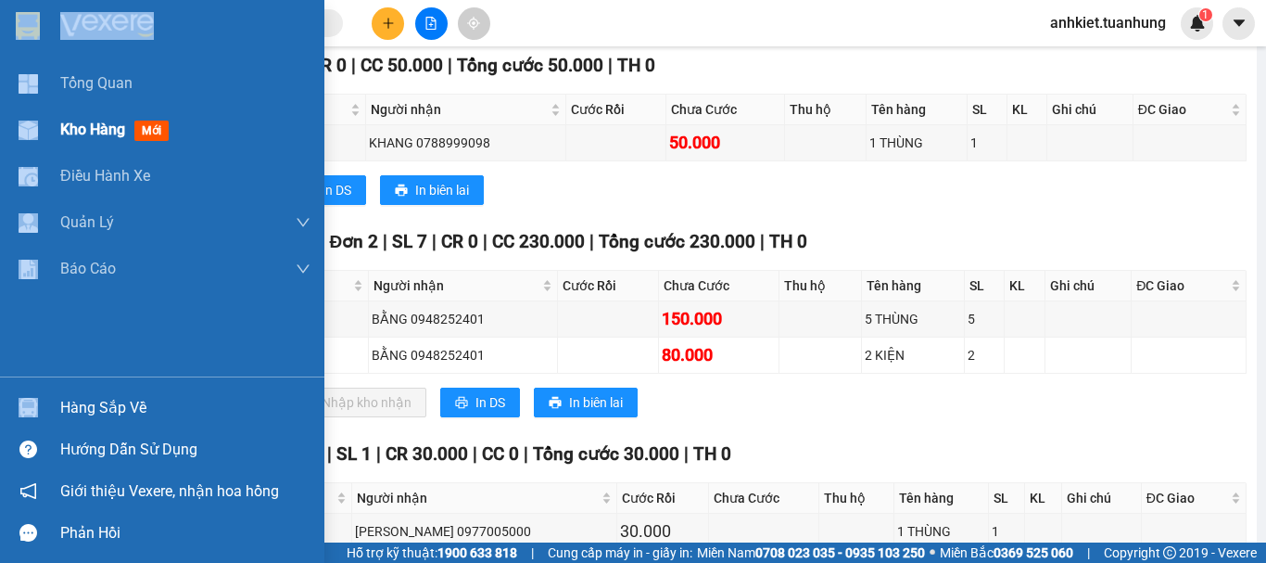
click at [81, 127] on span "Kho hàng" at bounding box center [92, 129] width 65 height 18
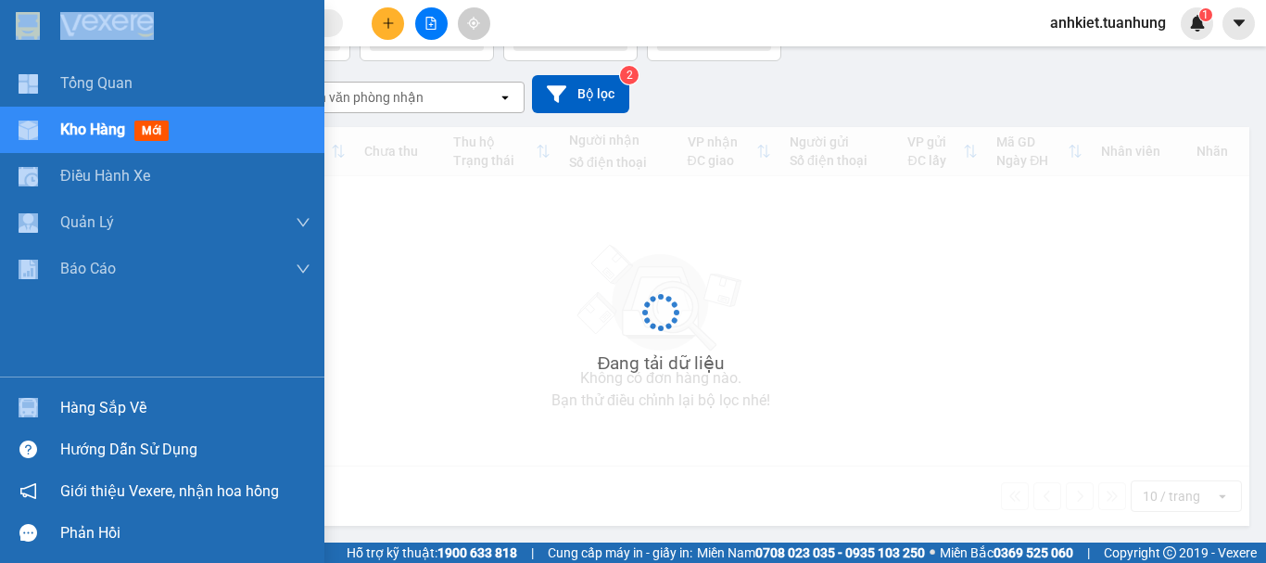
scroll to position [85, 0]
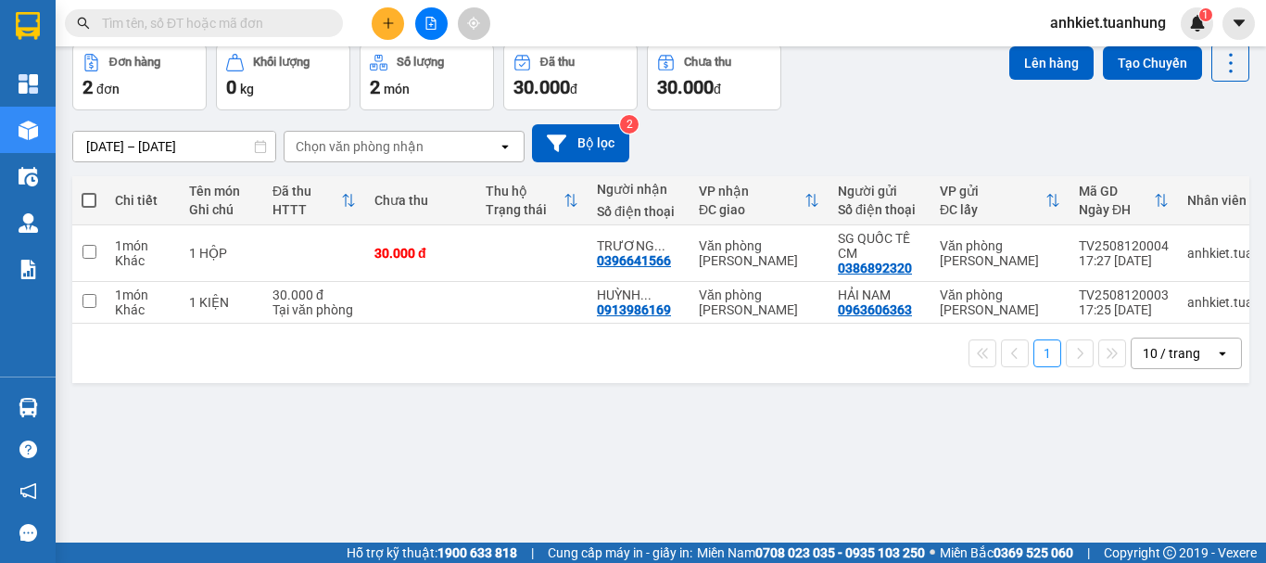
click at [564, 12] on div "Kết quả tìm kiếm ( 0 ) Bộ lọc No Data anhkiet.tuanhung 1" at bounding box center [633, 23] width 1266 height 46
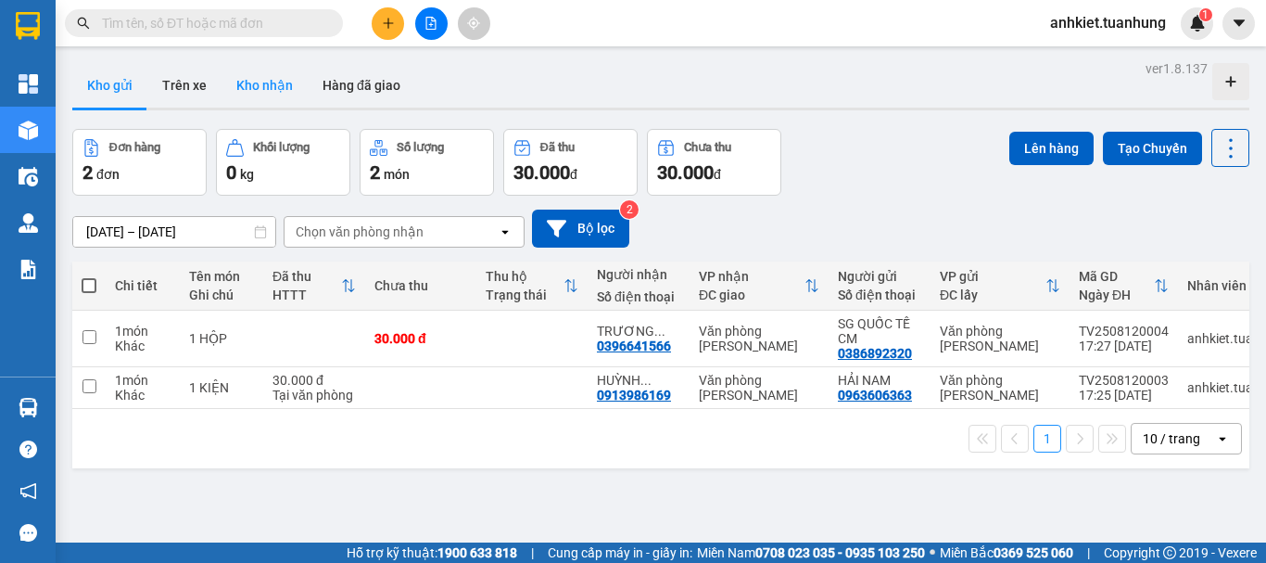
click at [259, 83] on button "Kho nhận" at bounding box center [265, 85] width 86 height 44
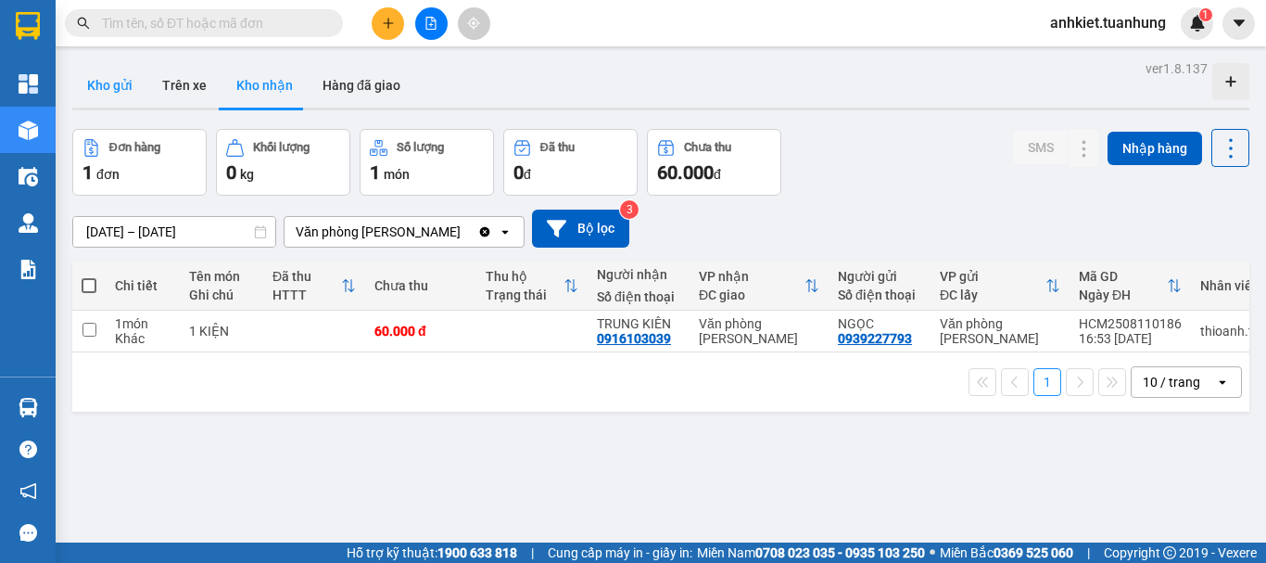
click at [123, 97] on button "Kho gửi" at bounding box center [109, 85] width 75 height 44
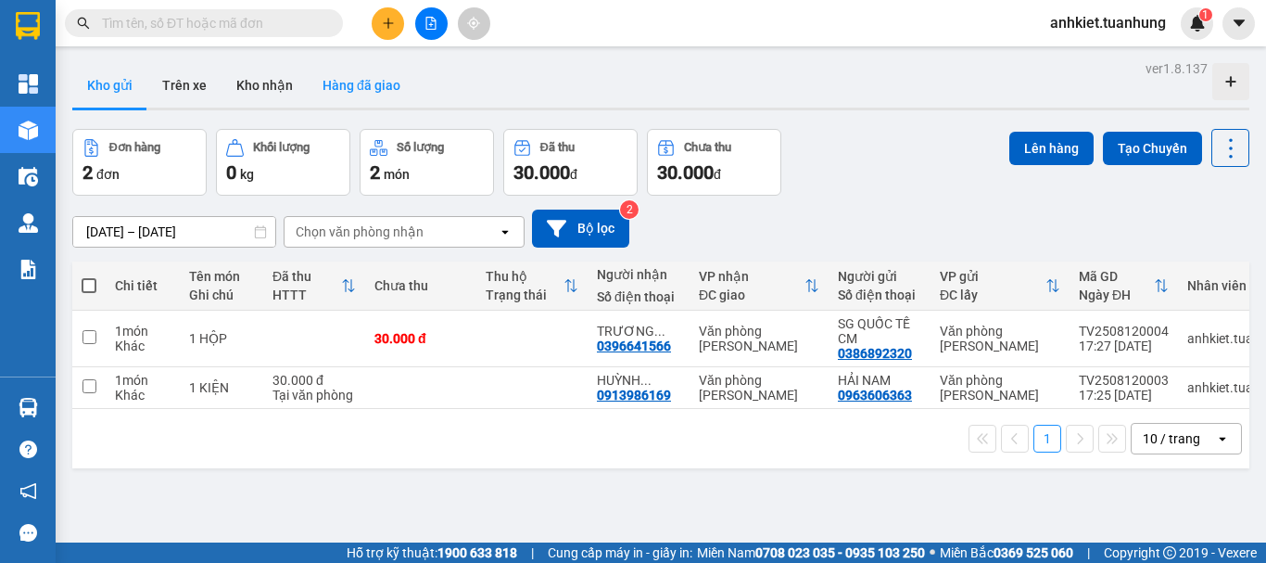
click at [370, 88] on button "Hàng đã giao" at bounding box center [362, 85] width 108 height 44
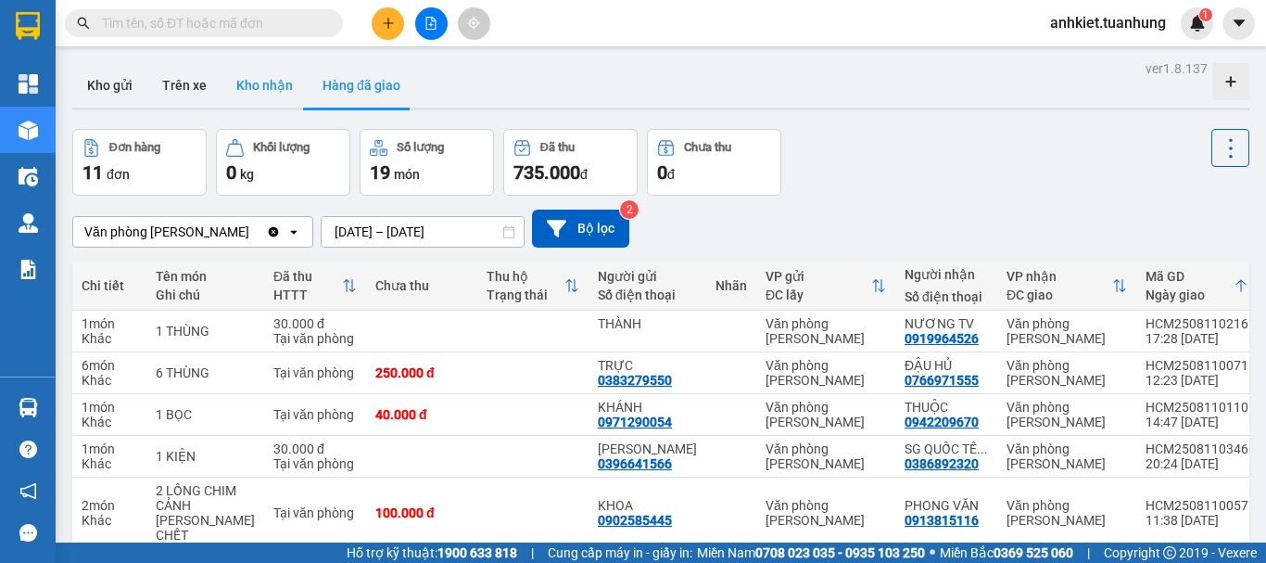
click at [240, 72] on button "Kho nhận" at bounding box center [265, 85] width 86 height 44
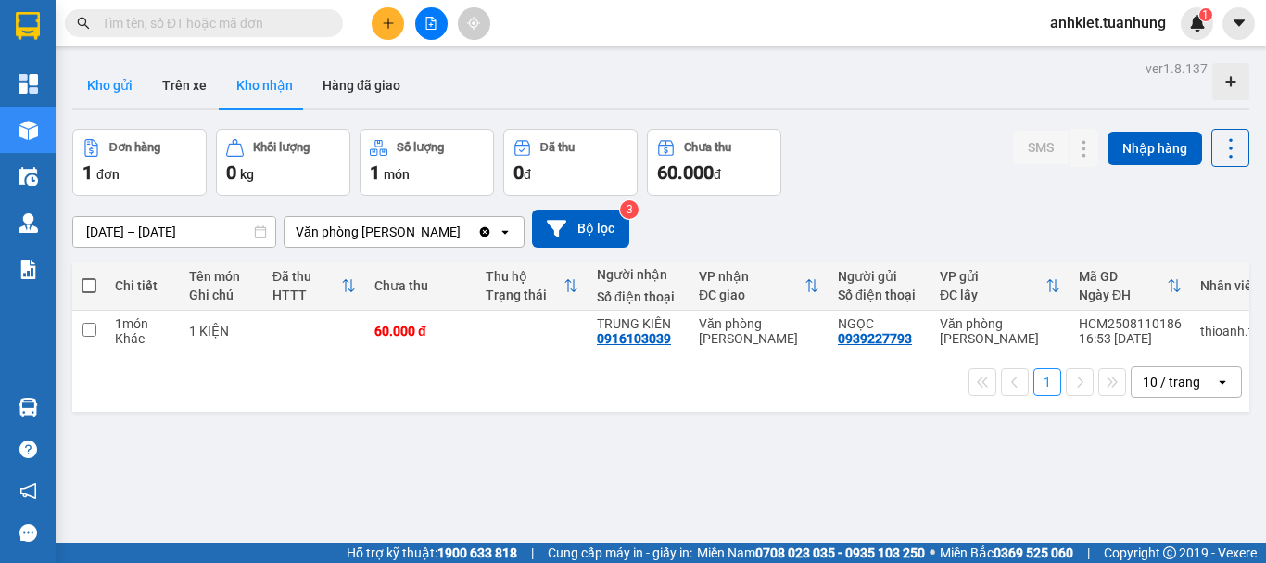
click at [115, 101] on button "Kho gửi" at bounding box center [109, 85] width 75 height 44
